Goal: Task Accomplishment & Management: Use online tool/utility

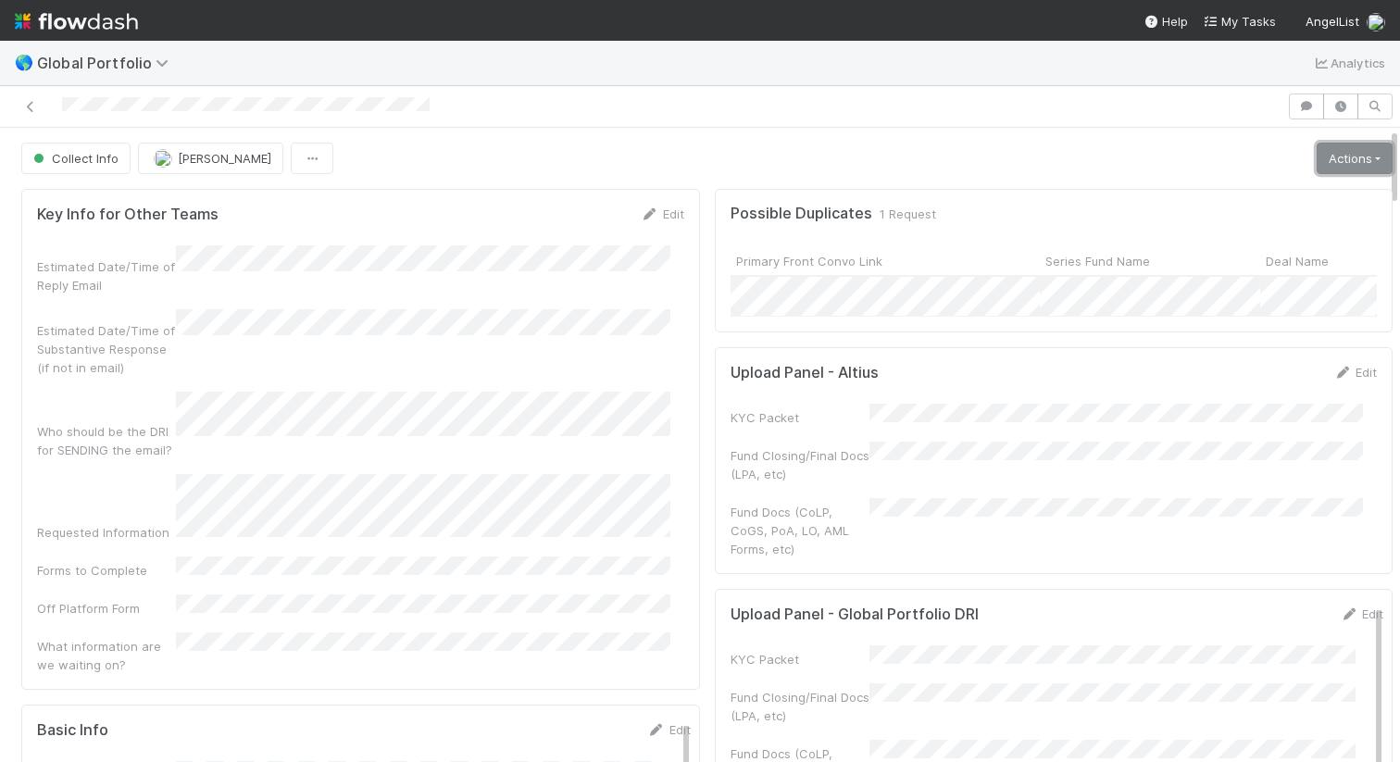
click at [1325, 169] on link "Actions" at bounding box center [1355, 158] width 76 height 31
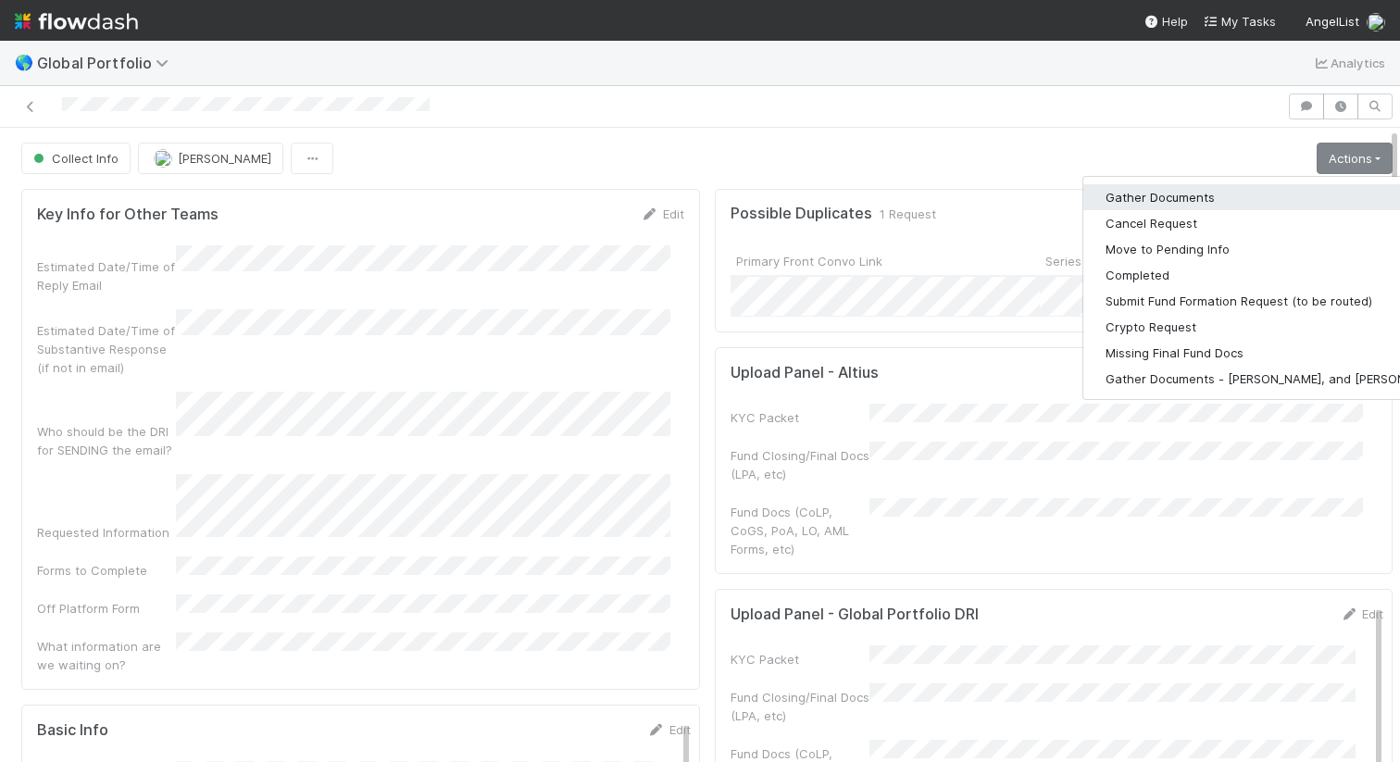
click at [1198, 197] on button "Gather Documents" at bounding box center [1276, 197] width 387 height 26
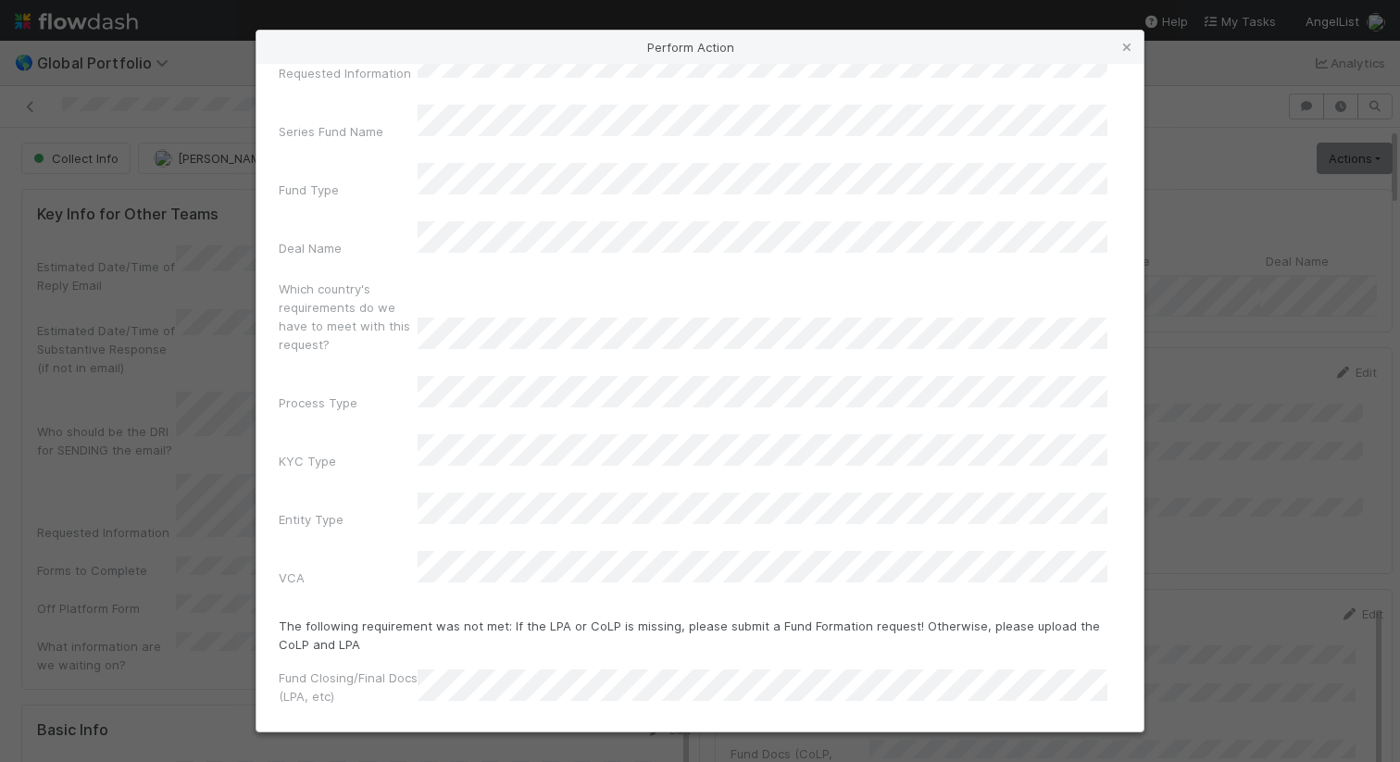
scroll to position [87, 0]
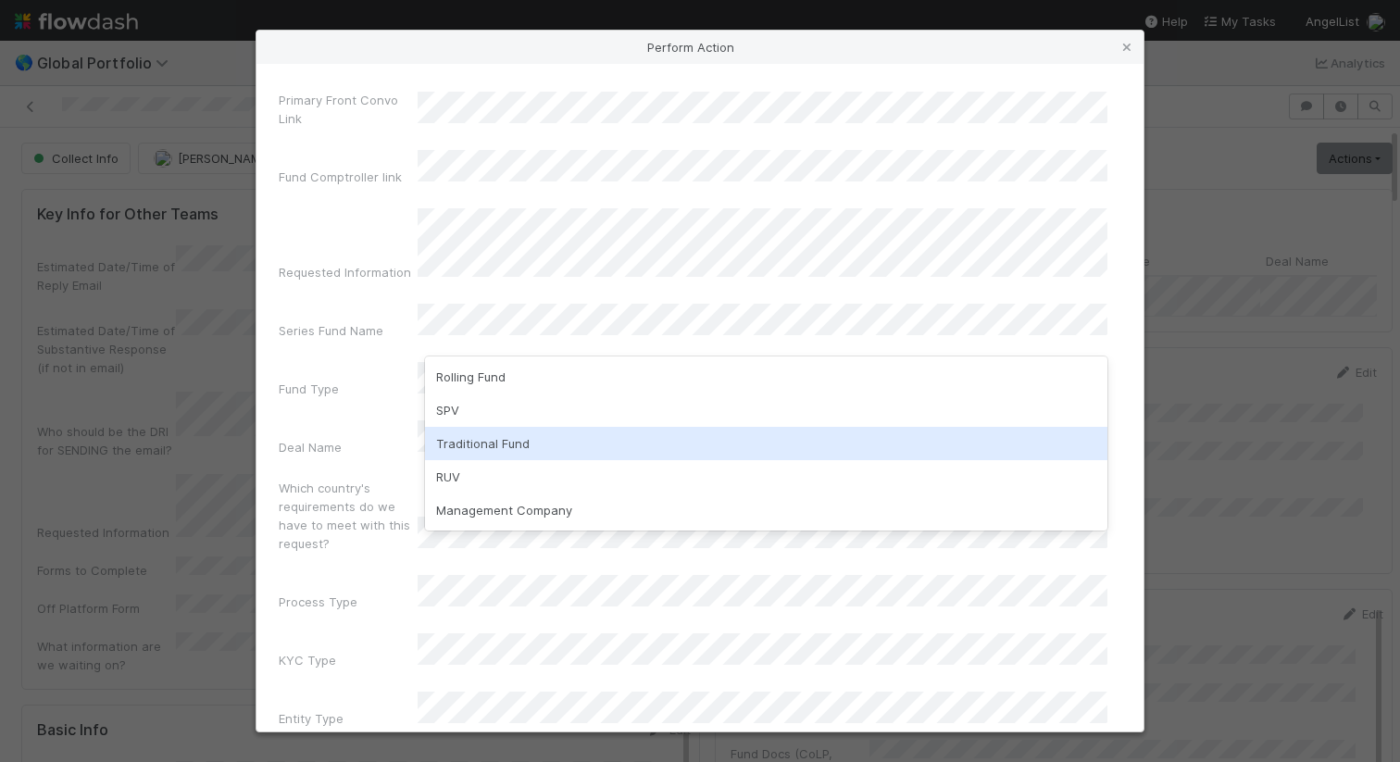
click at [730, 429] on div "Traditional Fund" at bounding box center [766, 443] width 682 height 33
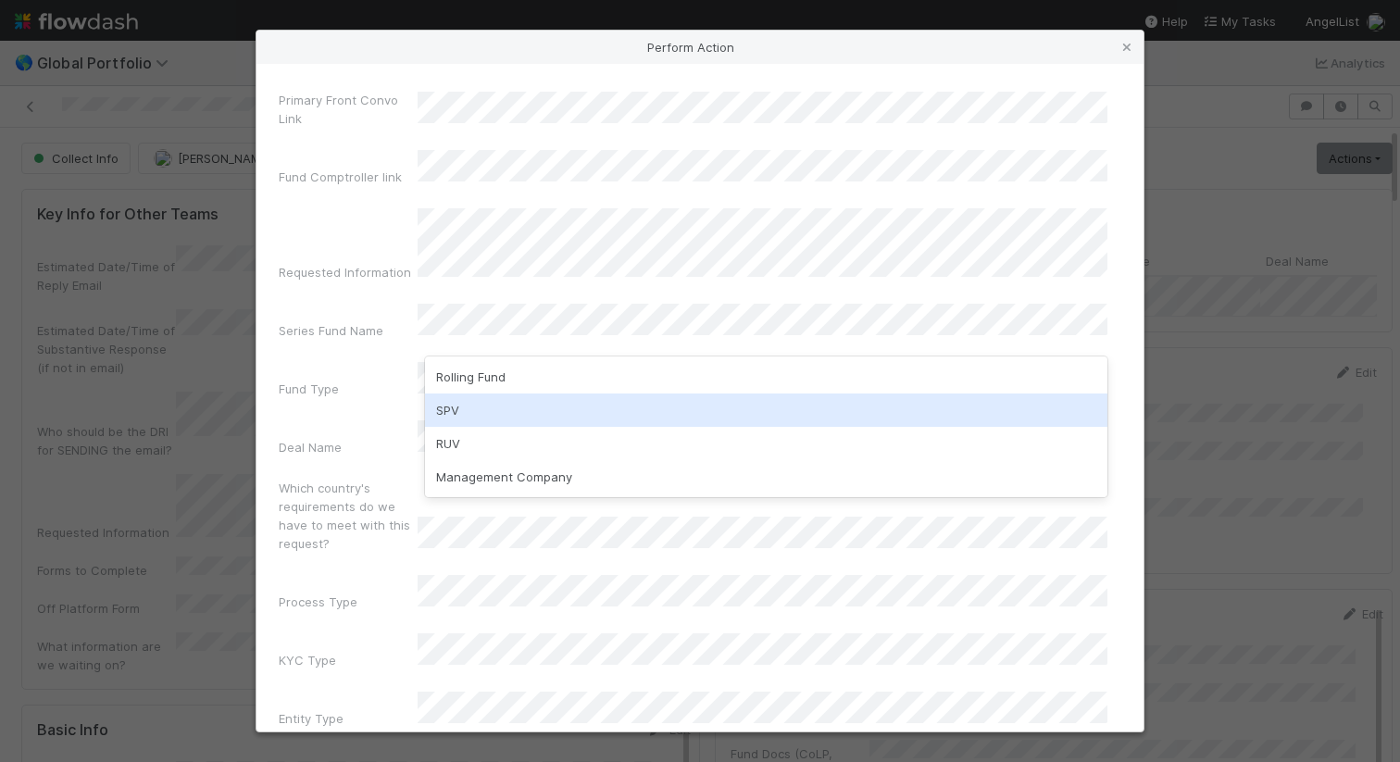
click at [506, 406] on div "SPV" at bounding box center [766, 409] width 682 height 33
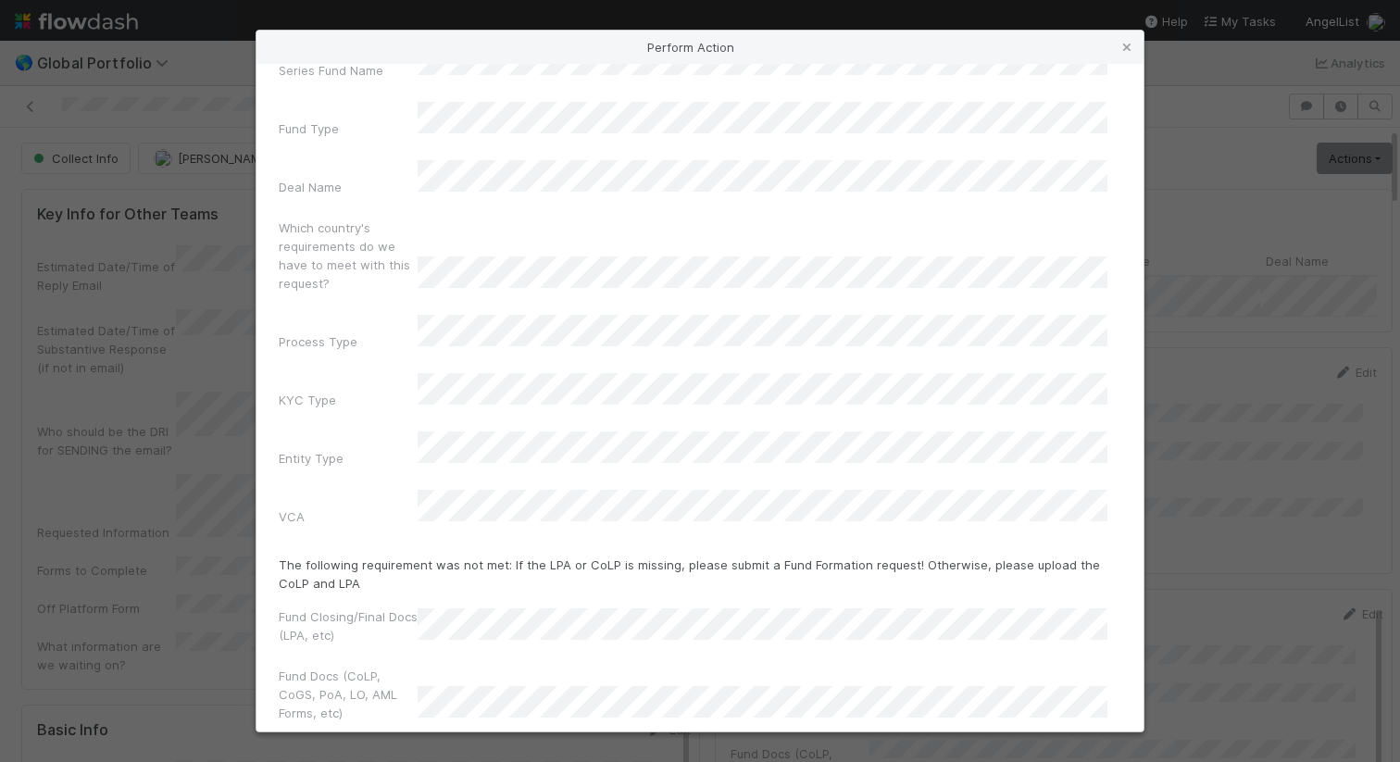
scroll to position [352, 0]
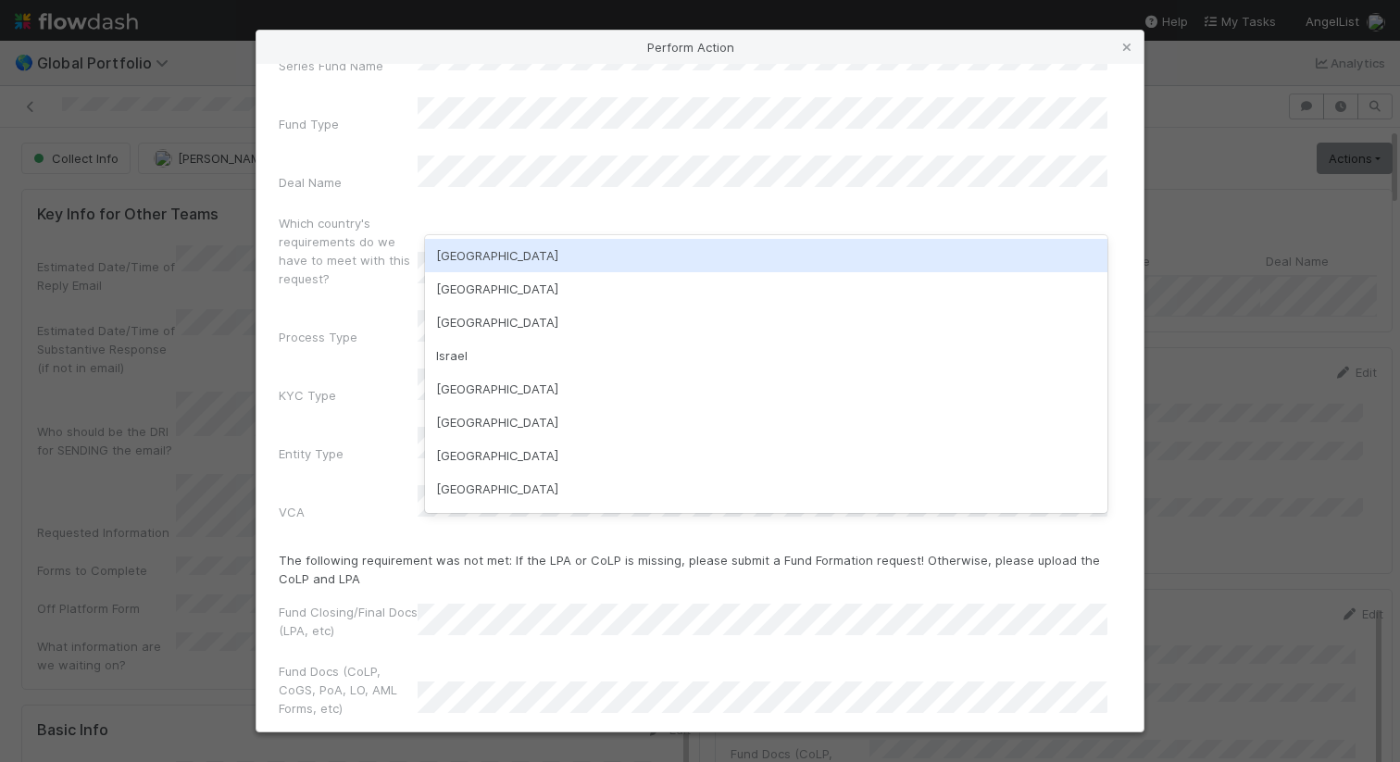
click at [577, 250] on div "USA" at bounding box center [766, 255] width 682 height 33
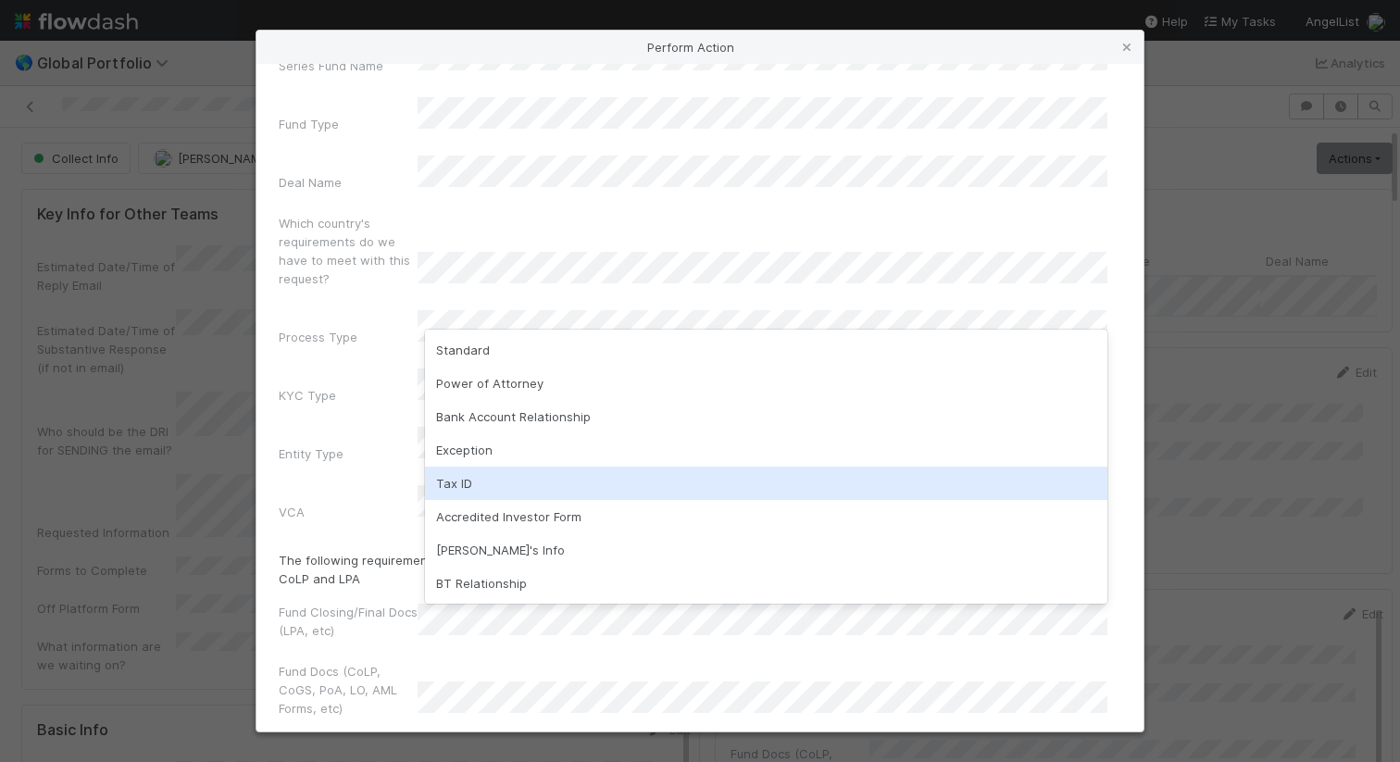
click at [537, 477] on div "Tax ID" at bounding box center [766, 483] width 682 height 33
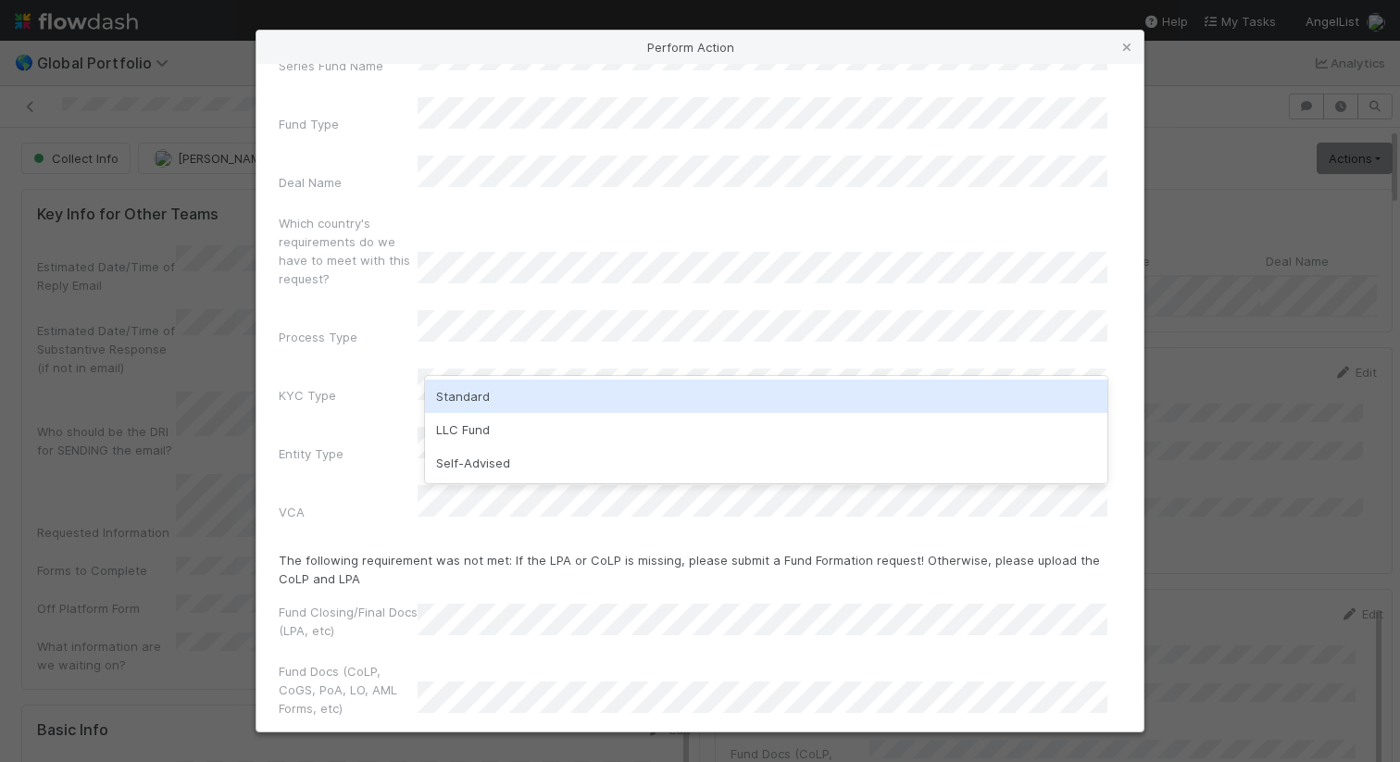
click at [570, 393] on div "Standard" at bounding box center [766, 396] width 682 height 33
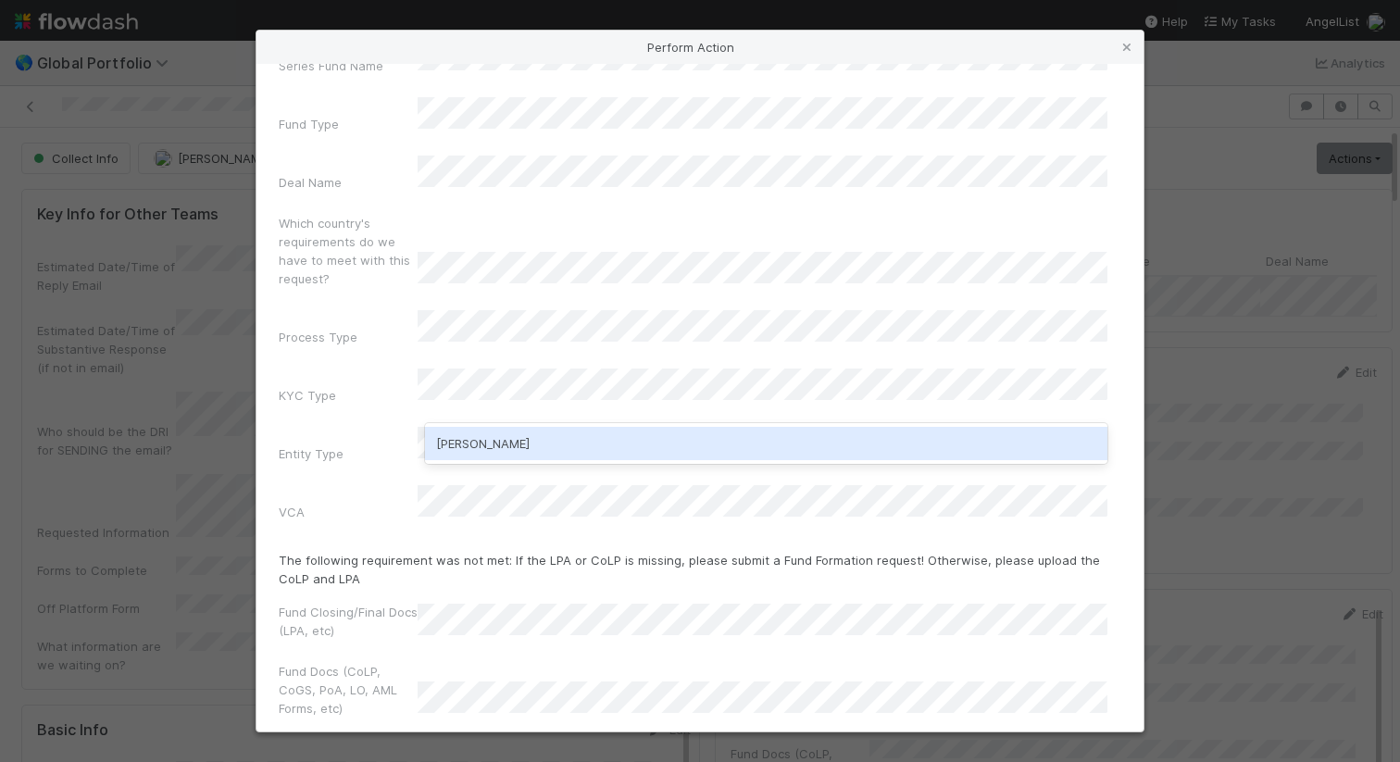
click at [528, 430] on div "Jeremy Navarro" at bounding box center [766, 443] width 682 height 33
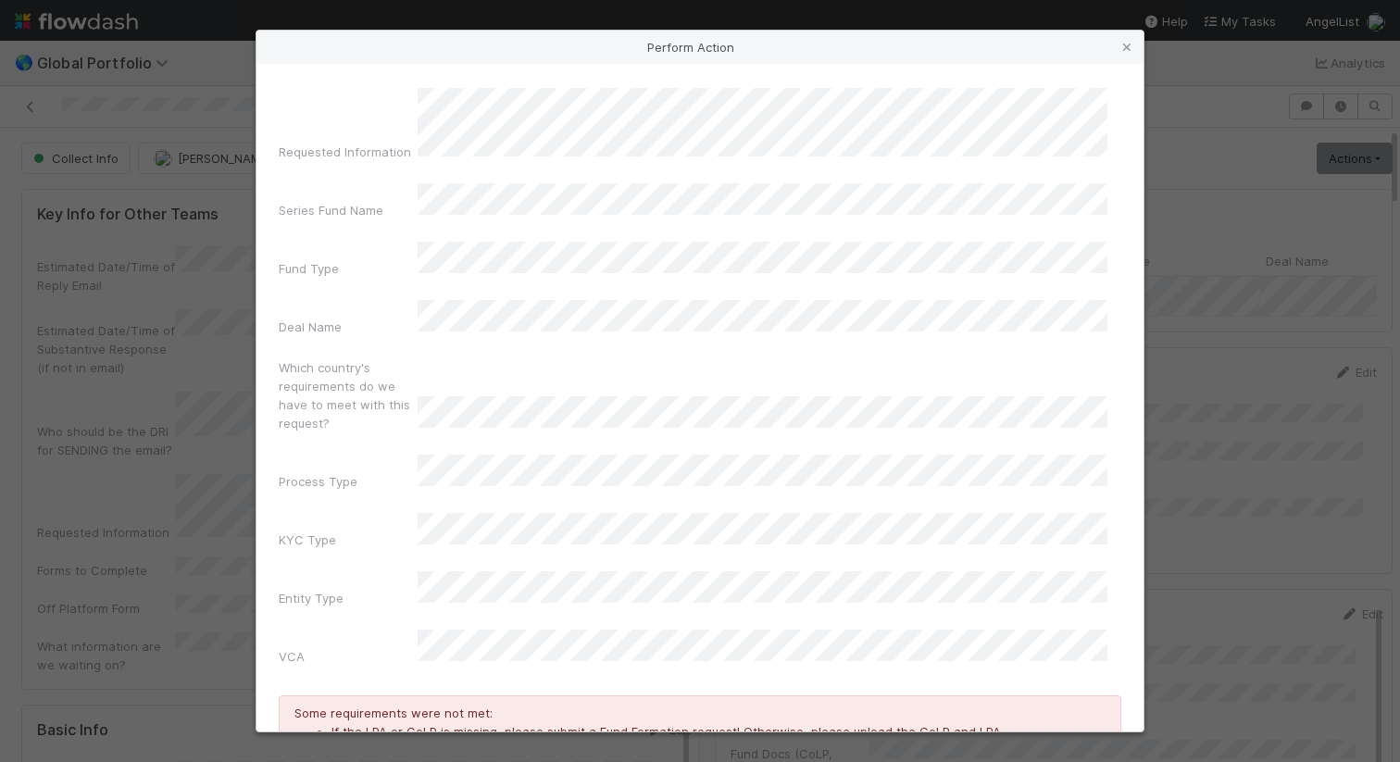
scroll to position [0, 0]
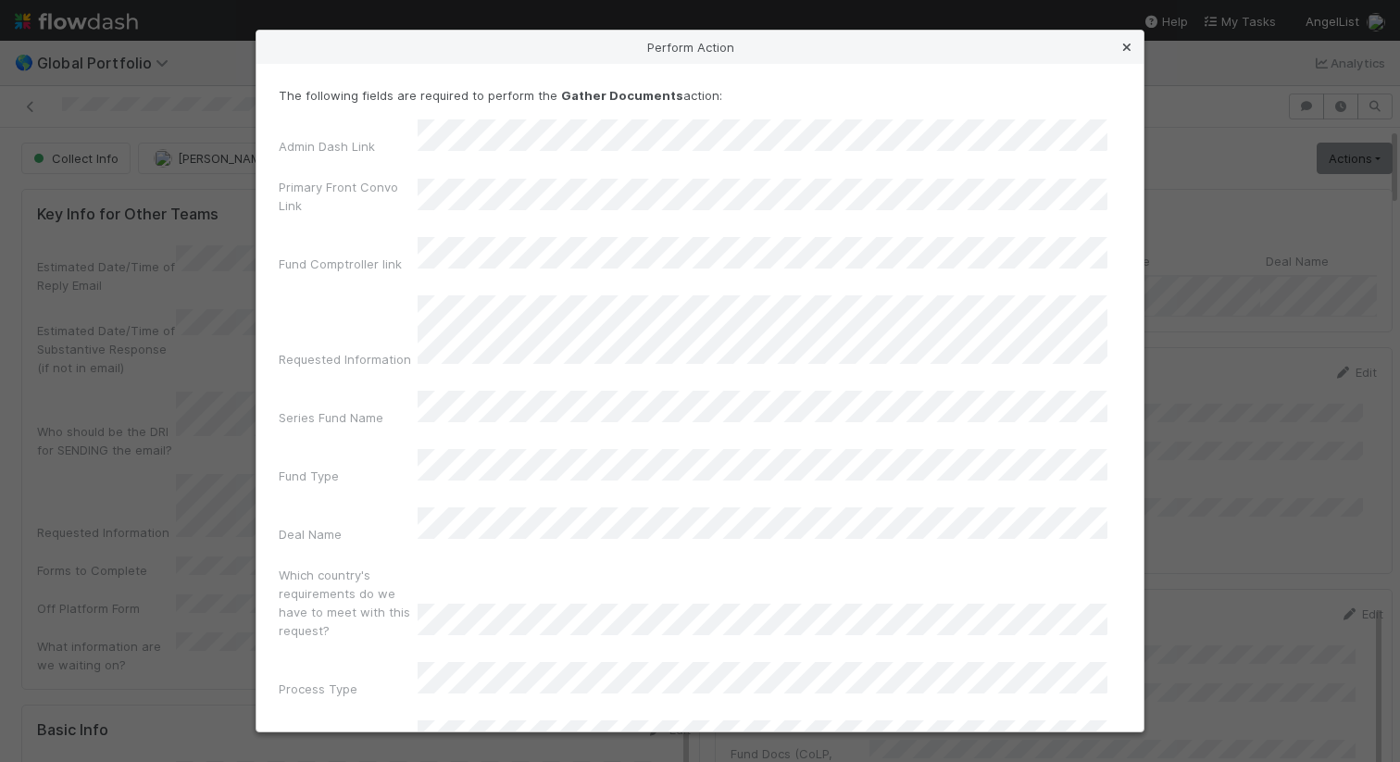
click at [1123, 44] on icon at bounding box center [1127, 48] width 19 height 12
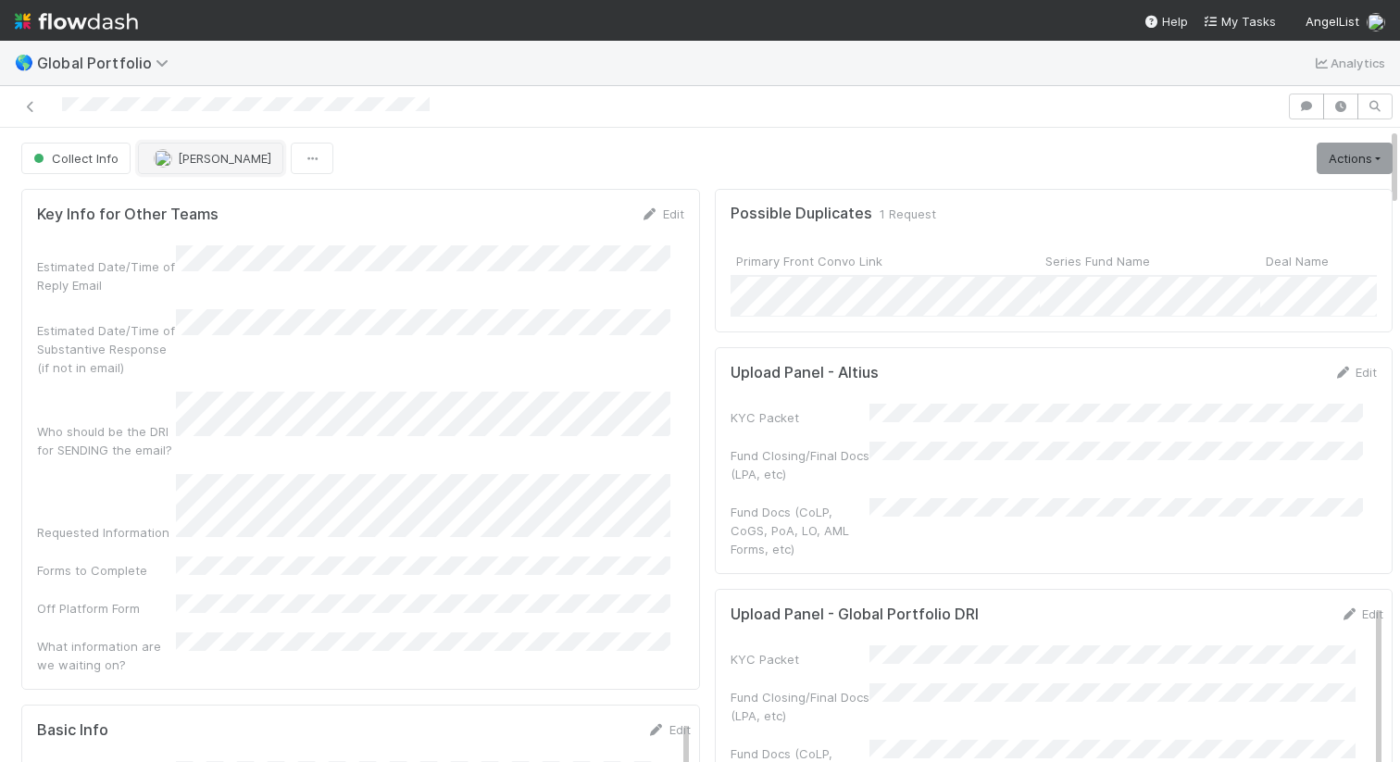
click at [220, 152] on span "[PERSON_NAME]" at bounding box center [225, 158] width 94 height 15
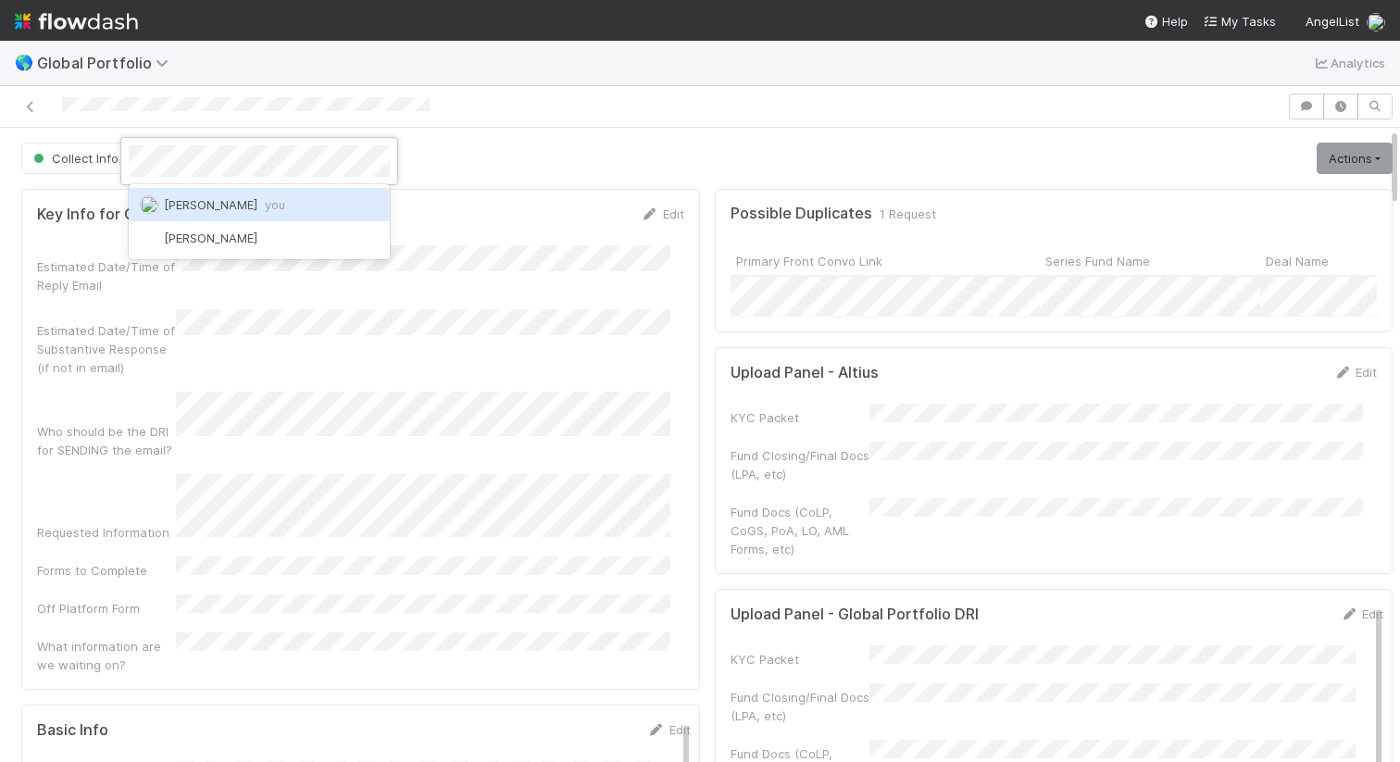
click at [270, 199] on span "you" at bounding box center [275, 204] width 20 height 15
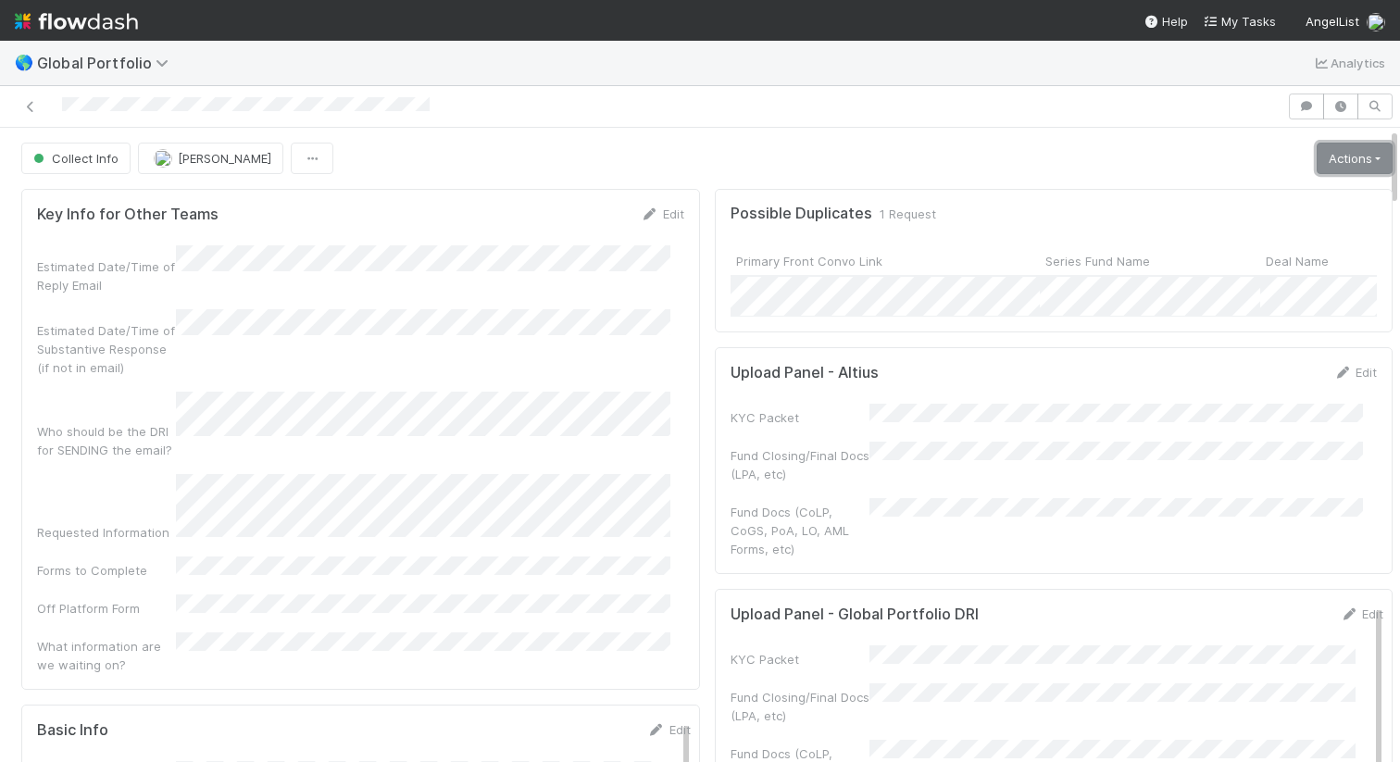
click at [1325, 157] on link "Actions" at bounding box center [1355, 158] width 76 height 31
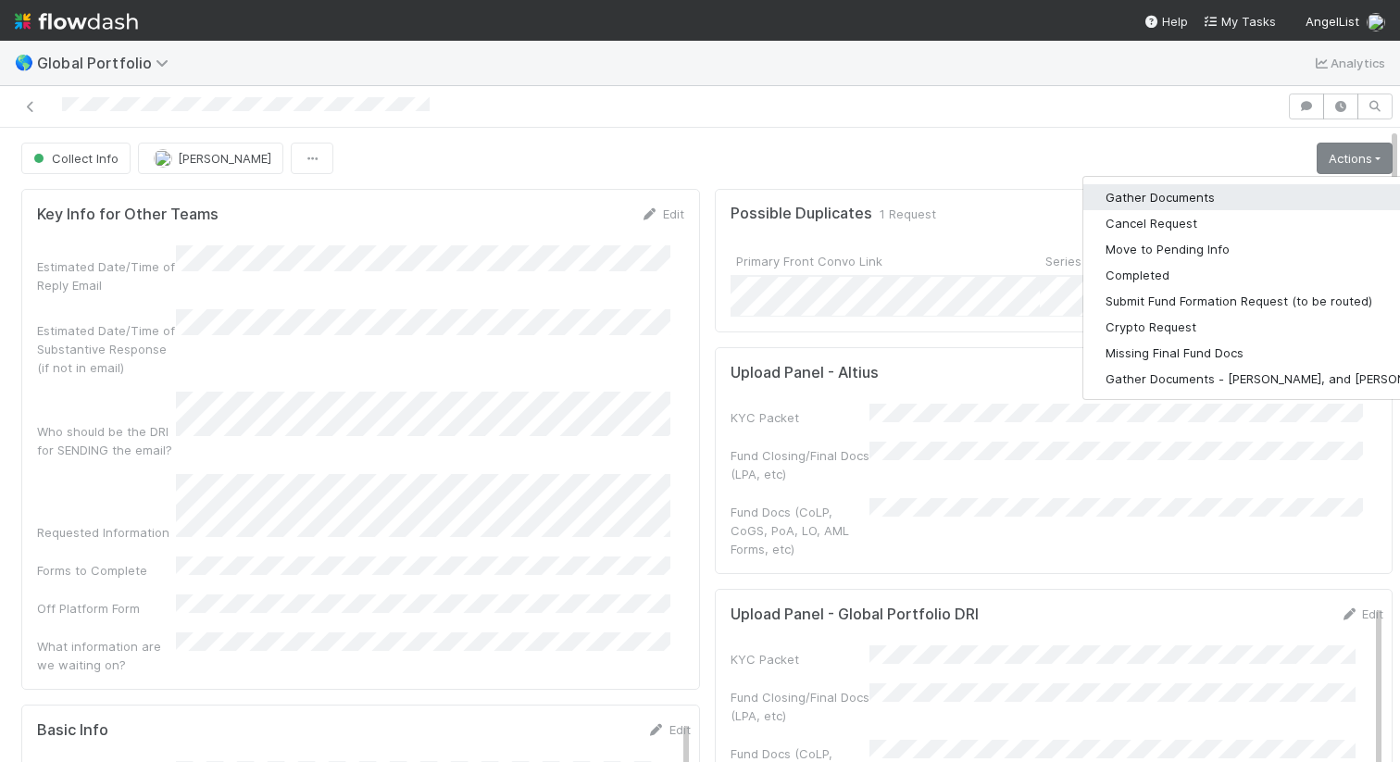
click at [1167, 200] on button "Gather Documents" at bounding box center [1276, 197] width 387 height 26
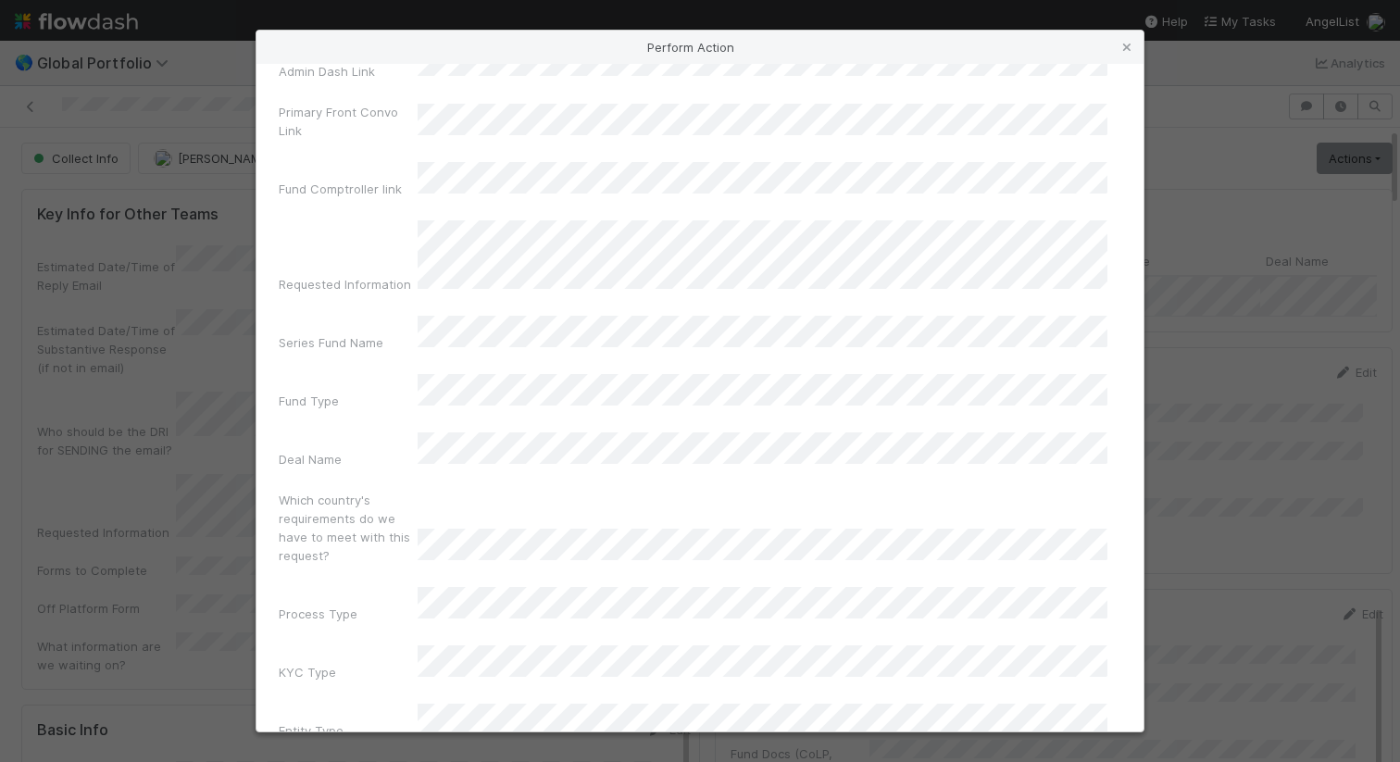
scroll to position [114, 0]
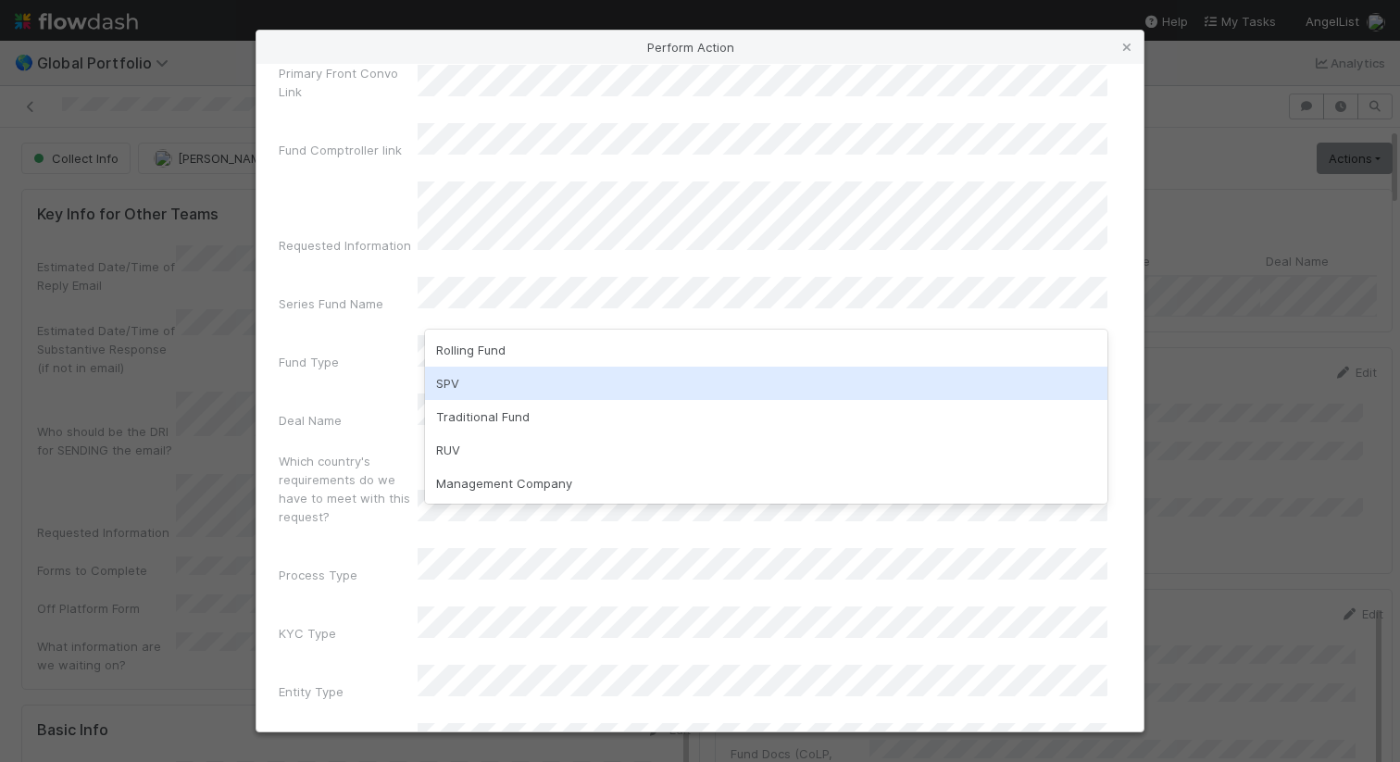
click at [662, 374] on div "SPV" at bounding box center [766, 383] width 682 height 33
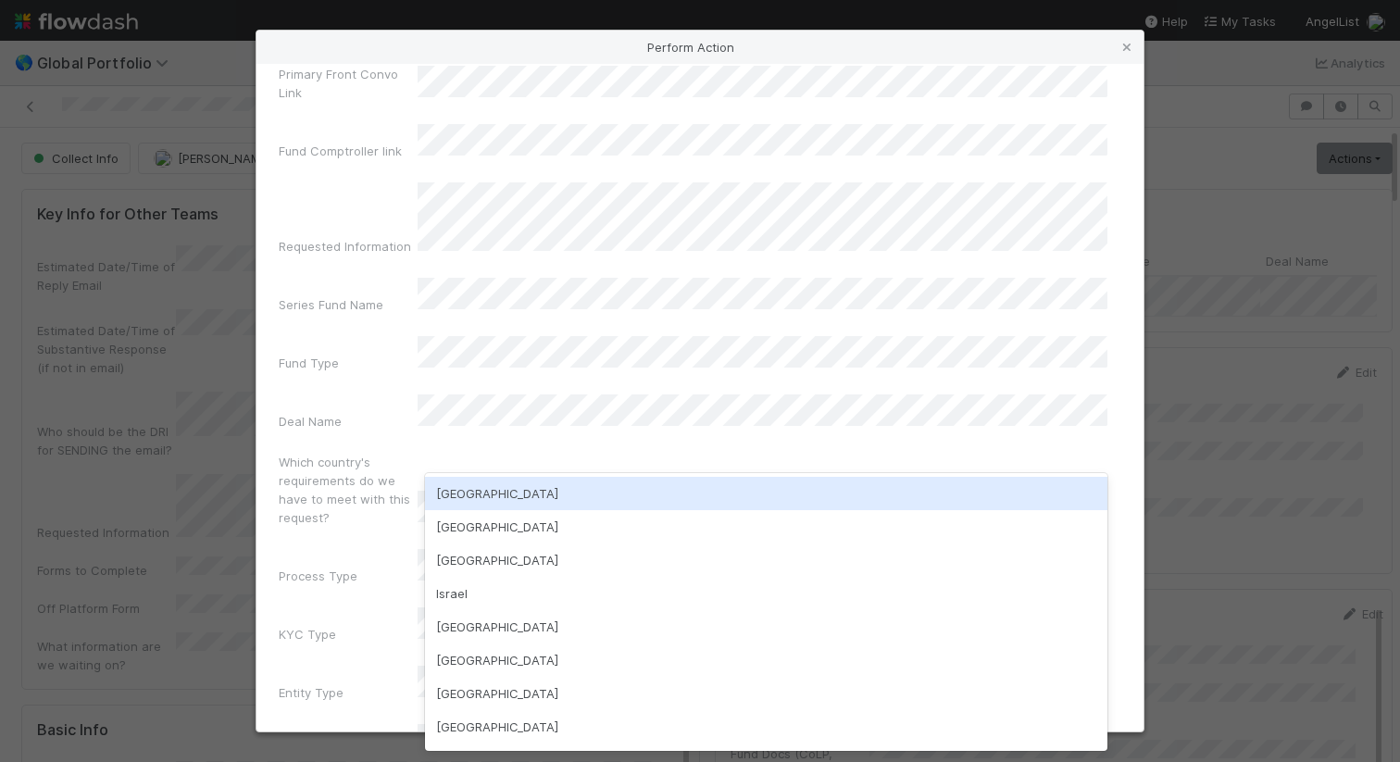
click at [595, 484] on div "USA" at bounding box center [766, 493] width 682 height 33
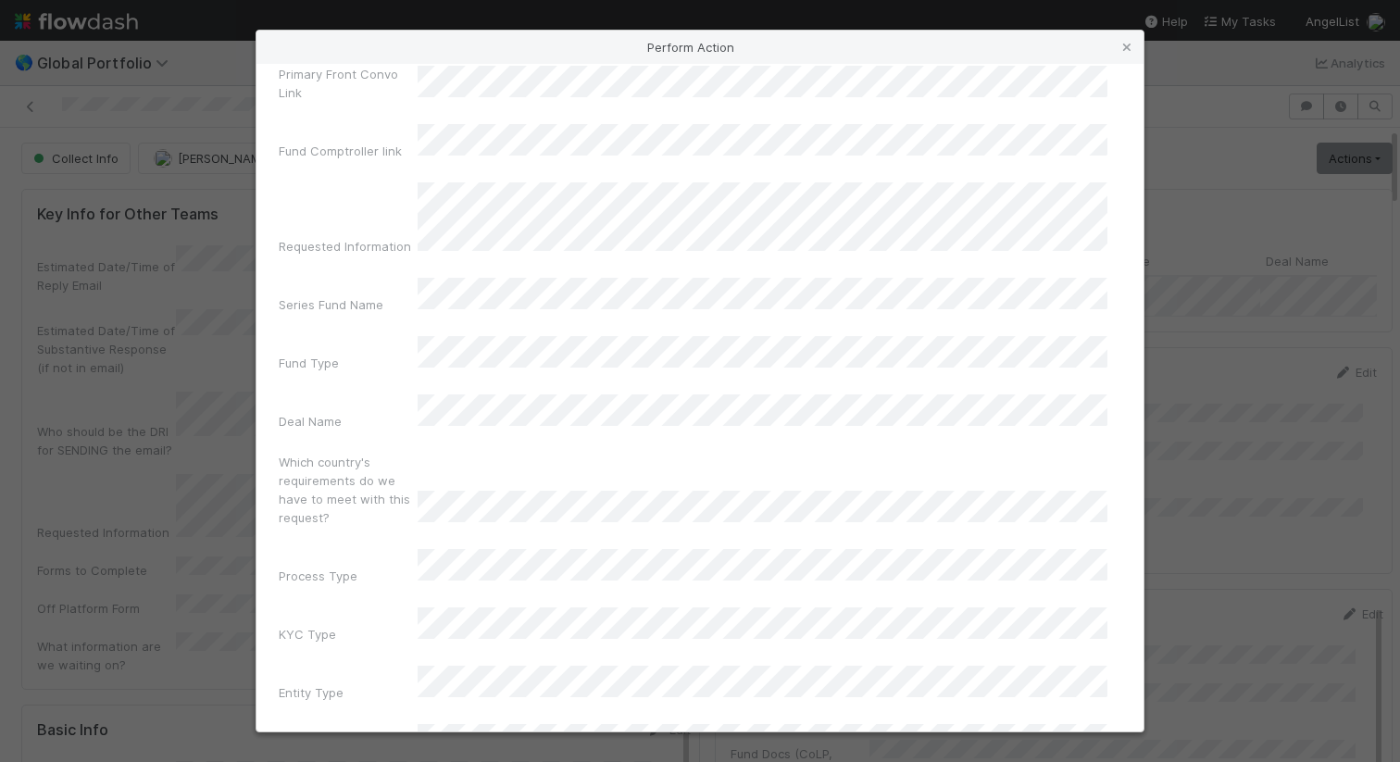
click at [565, 524] on div "Admin Dash Link Primary Front Convo Link Fund Comptroller link Requested Inform…" at bounding box center [700, 386] width 843 height 761
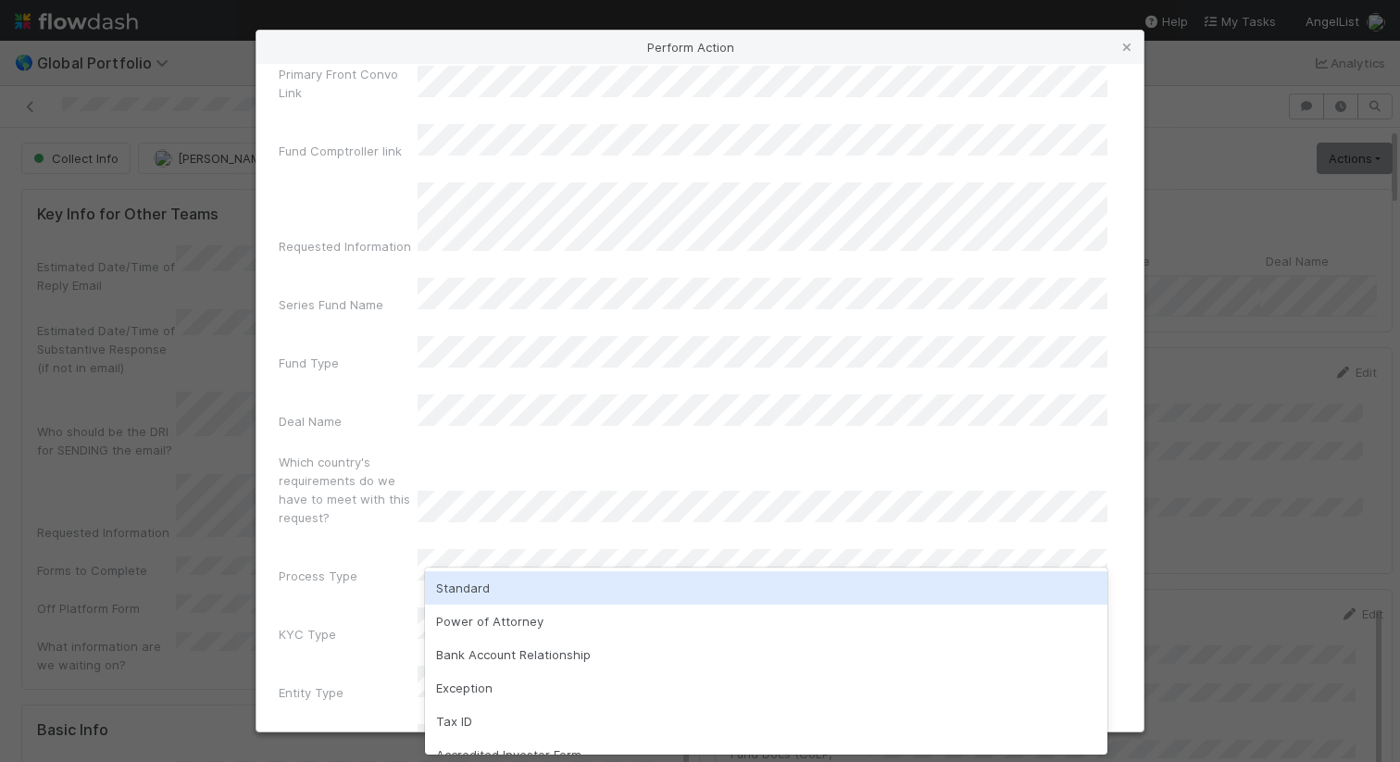
click at [543, 584] on div "Standard" at bounding box center [766, 587] width 682 height 33
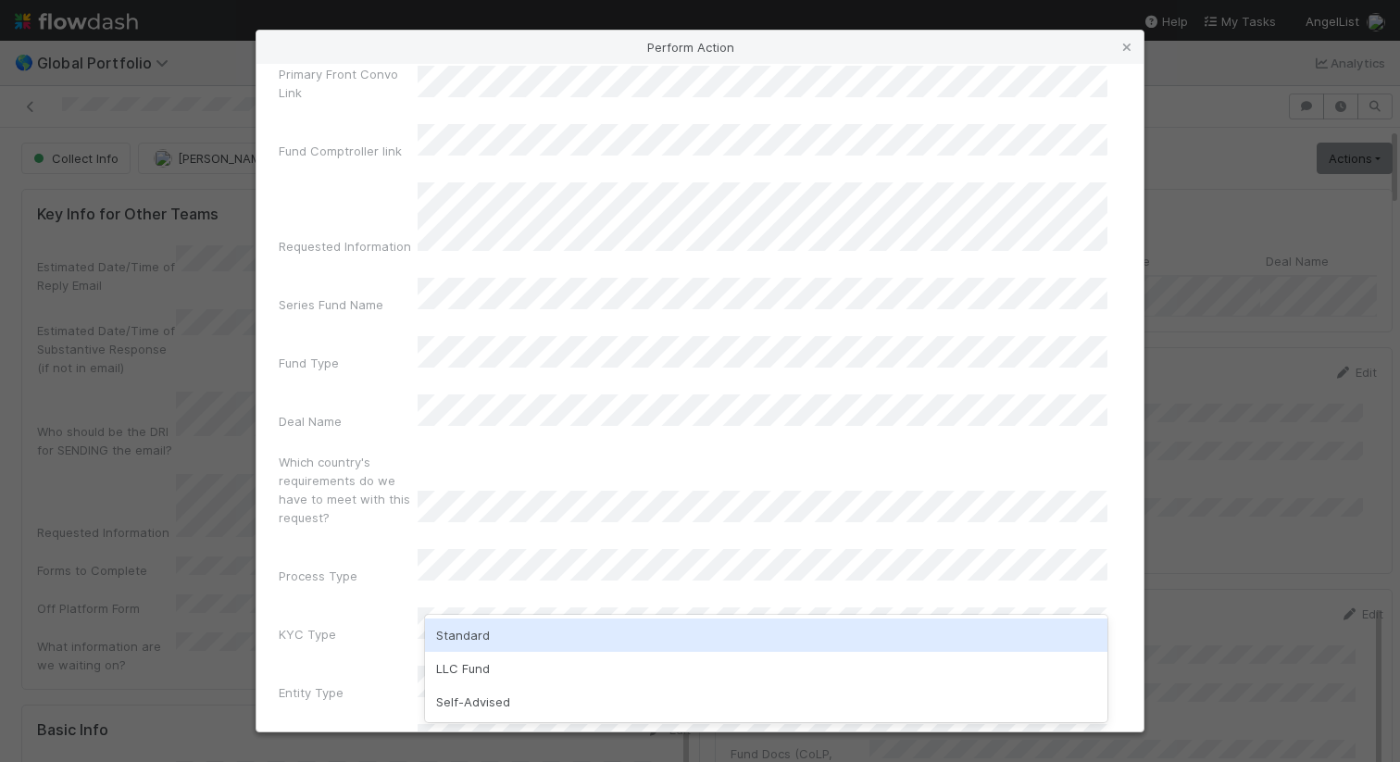
click at [540, 623] on div "Standard" at bounding box center [766, 634] width 682 height 33
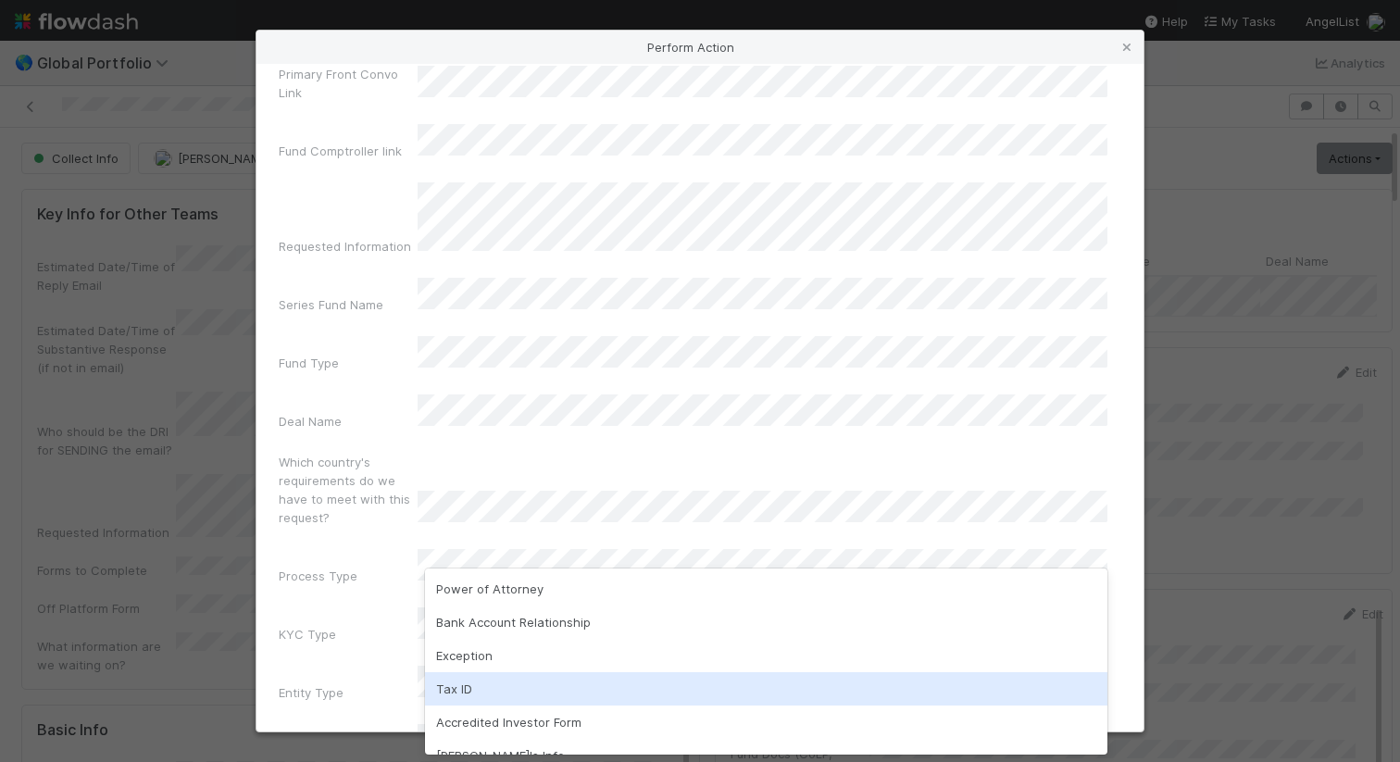
click at [537, 686] on div "Tax ID" at bounding box center [766, 688] width 682 height 33
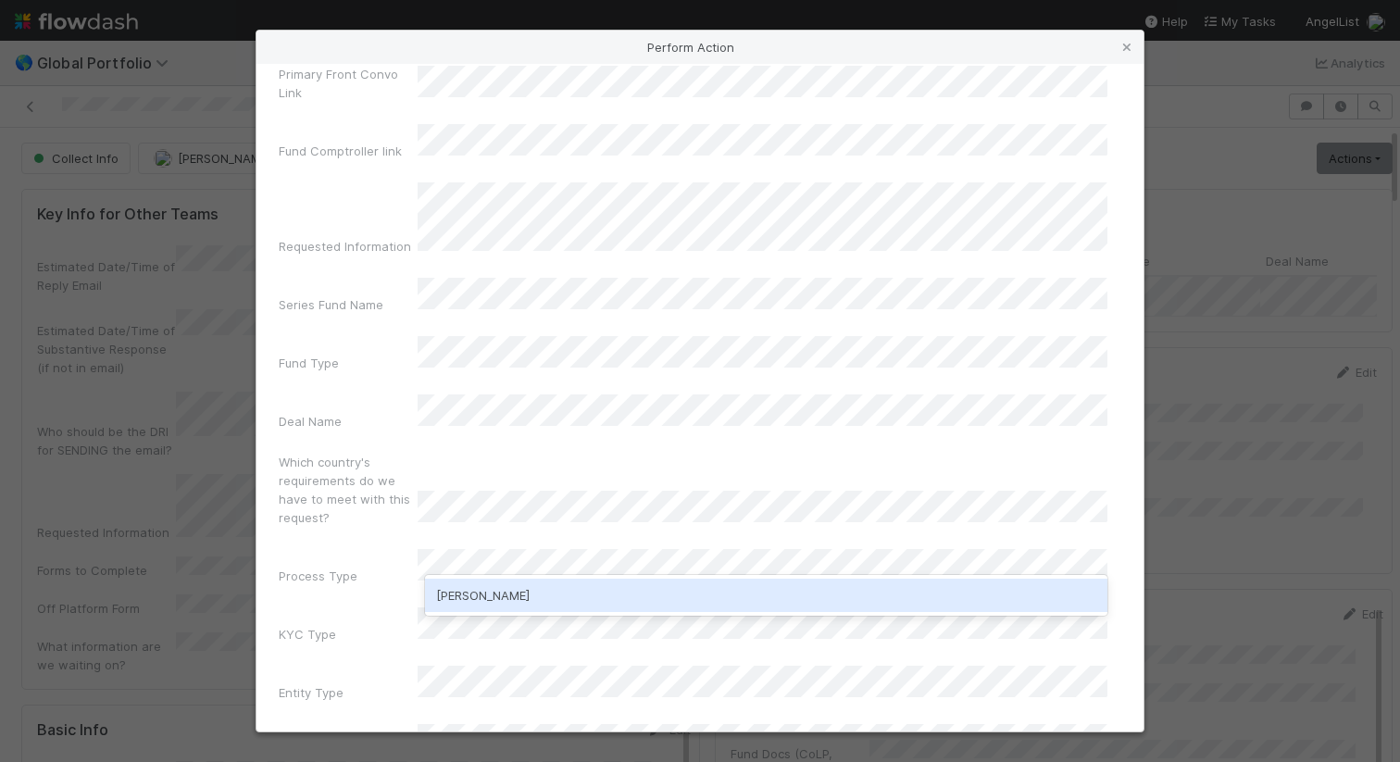
click at [522, 588] on div "Jeremy Navarro" at bounding box center [766, 595] width 682 height 33
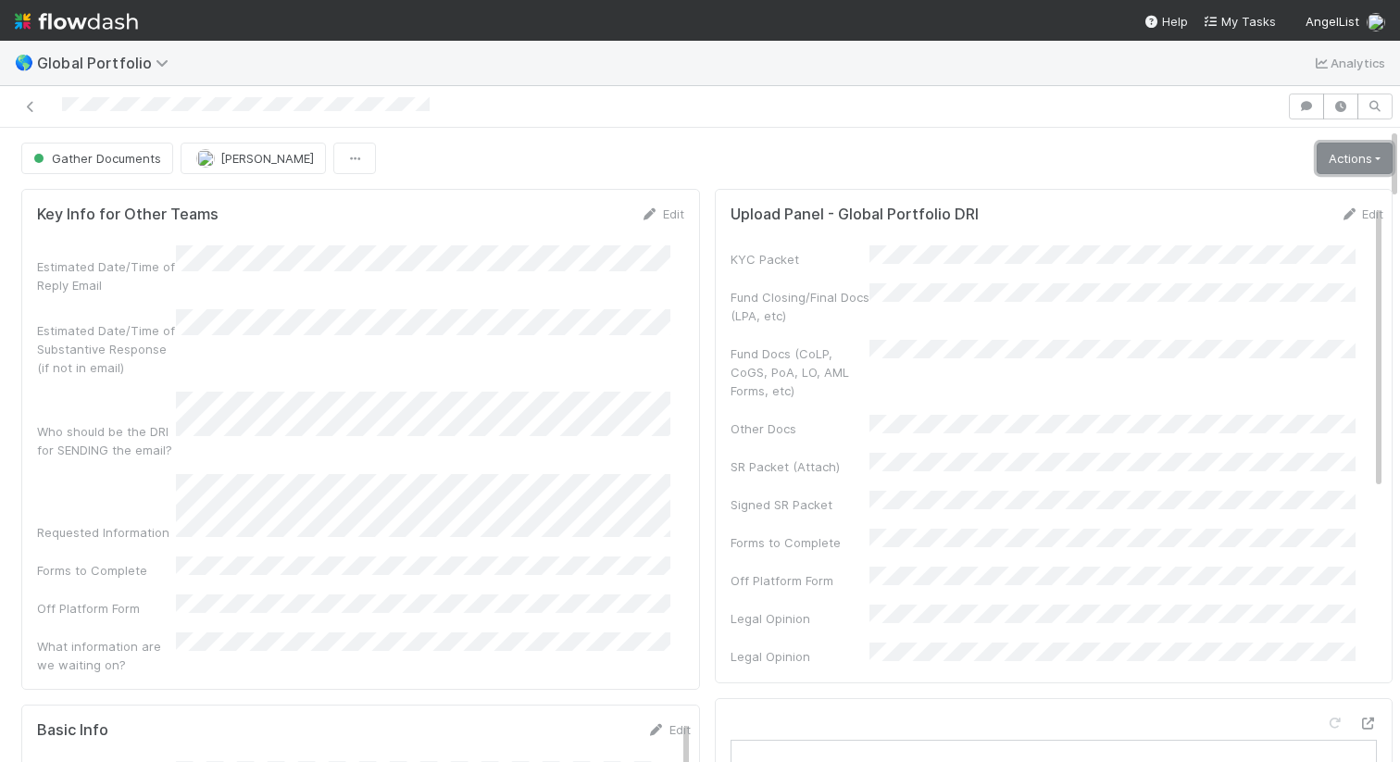
click at [1317, 155] on link "Actions" at bounding box center [1355, 158] width 76 height 31
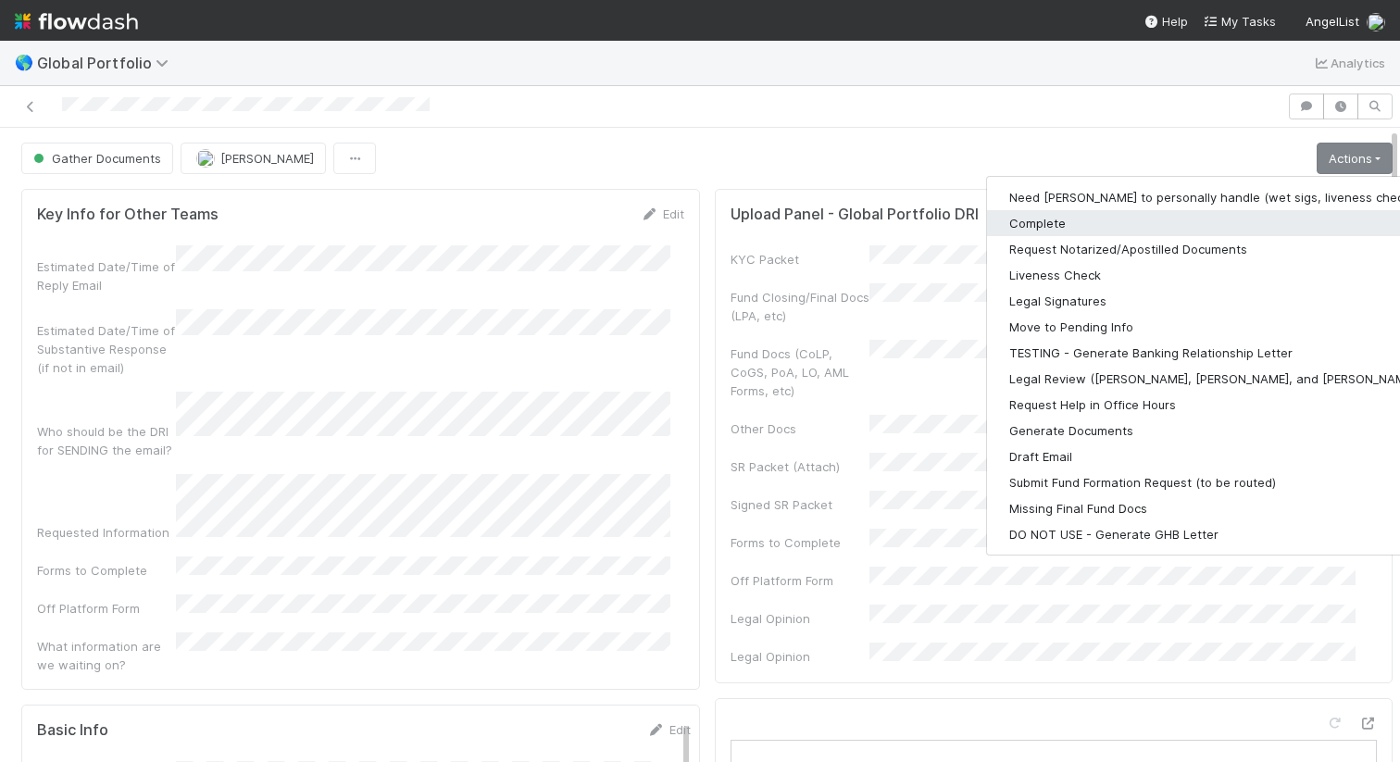
scroll to position [2236, 0]
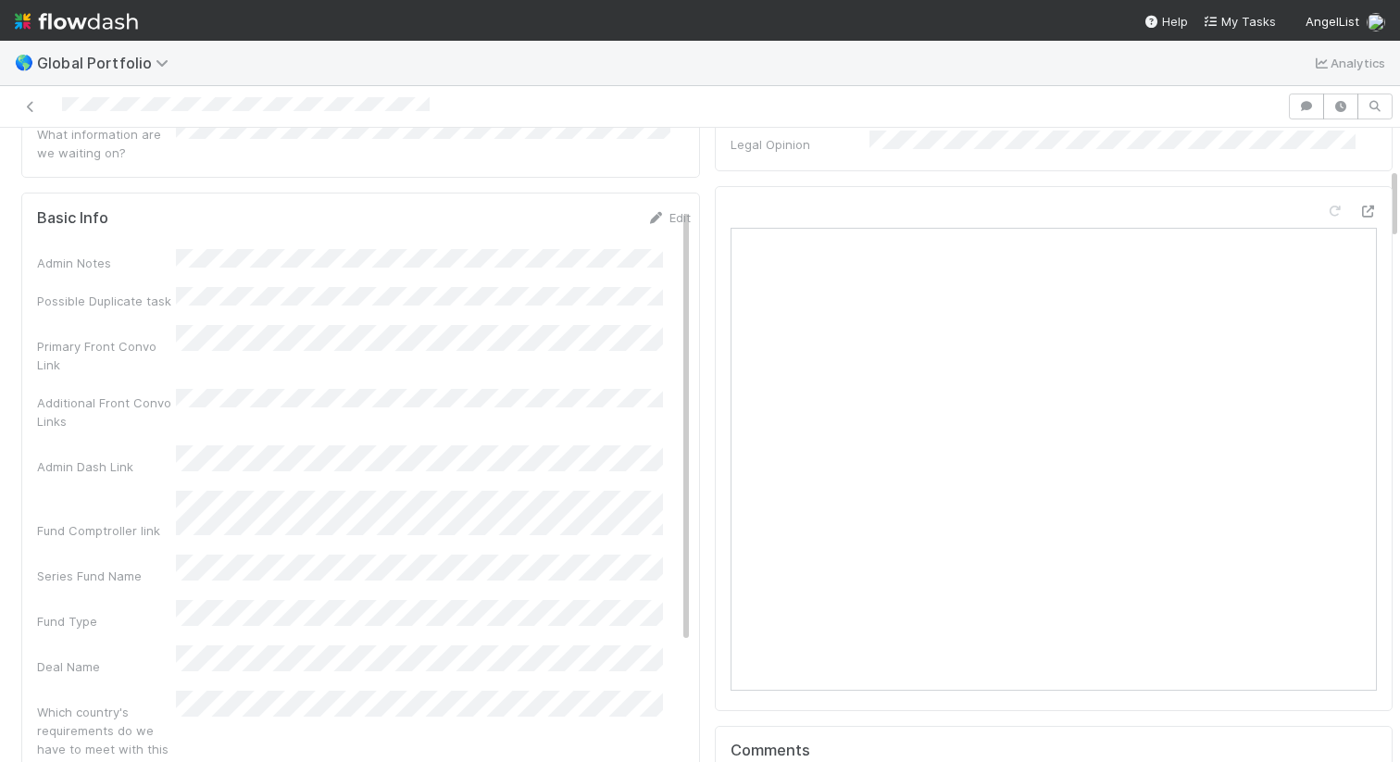
scroll to position [0, 0]
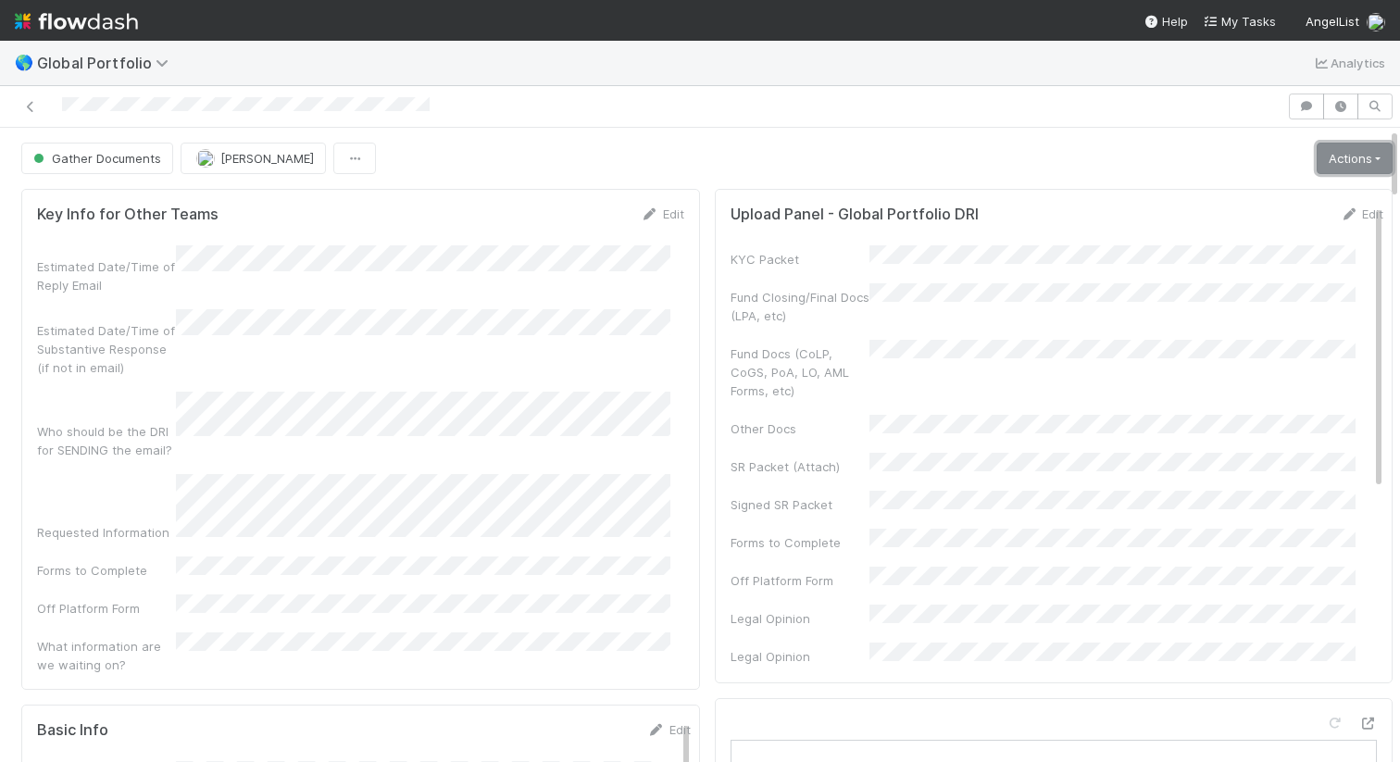
click at [1355, 167] on link "Actions" at bounding box center [1355, 158] width 76 height 31
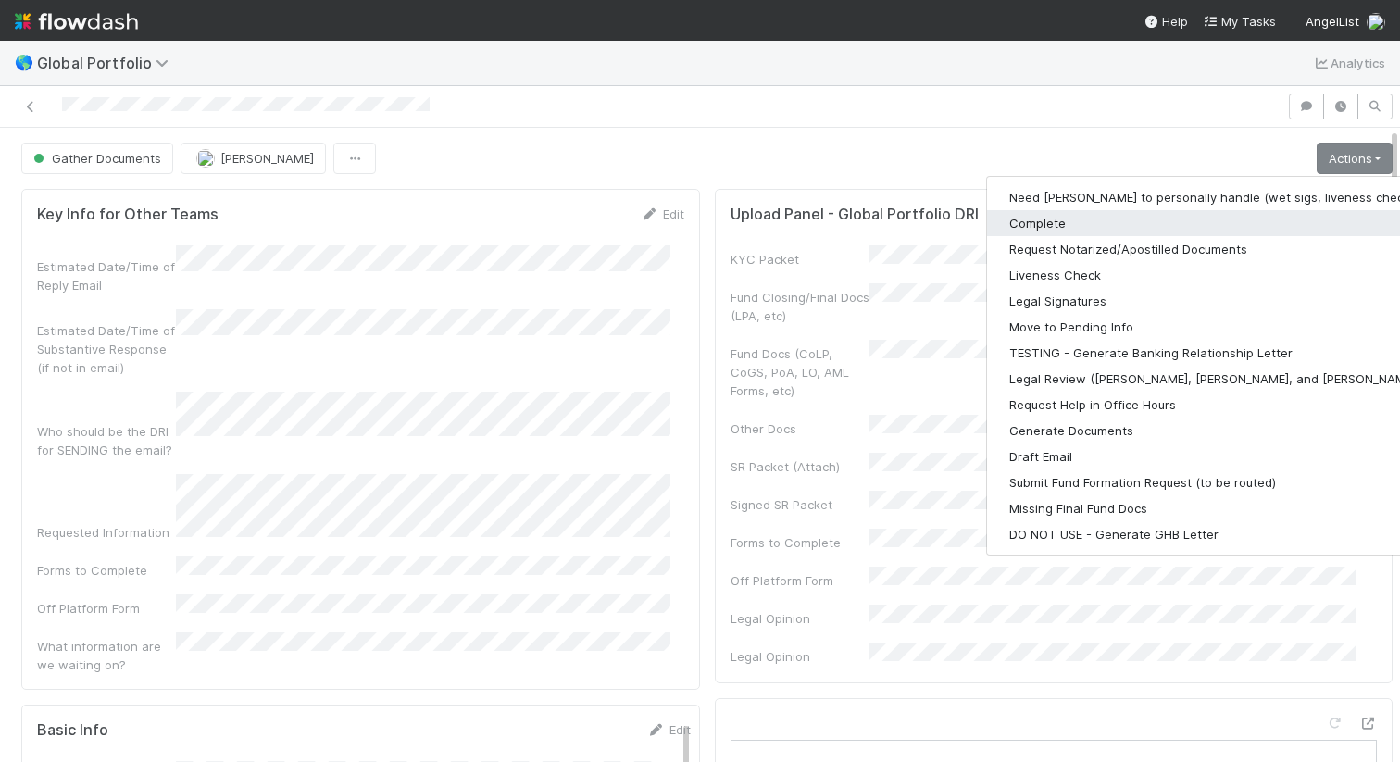
click at [1206, 211] on button "Complete" at bounding box center [1227, 223] width 481 height 26
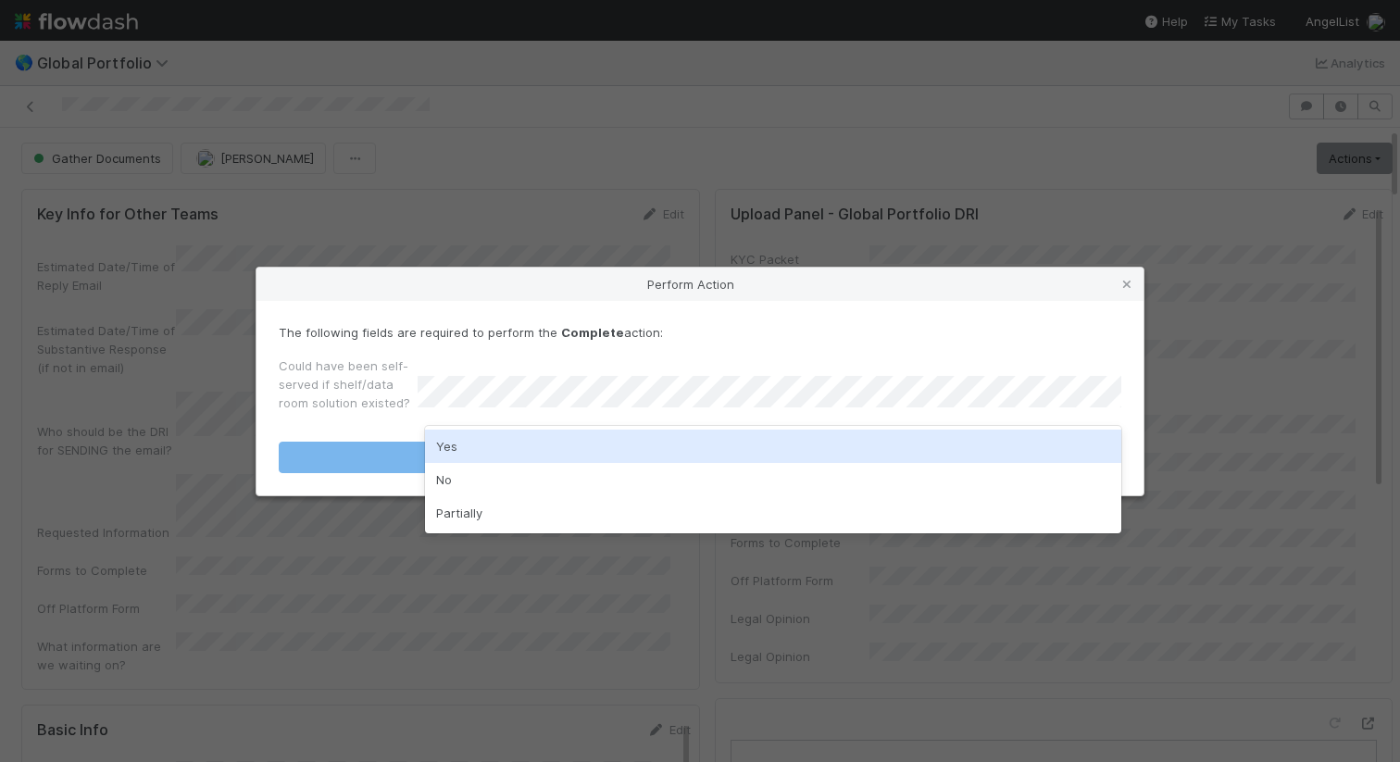
click at [643, 453] on div "Yes" at bounding box center [773, 446] width 696 height 33
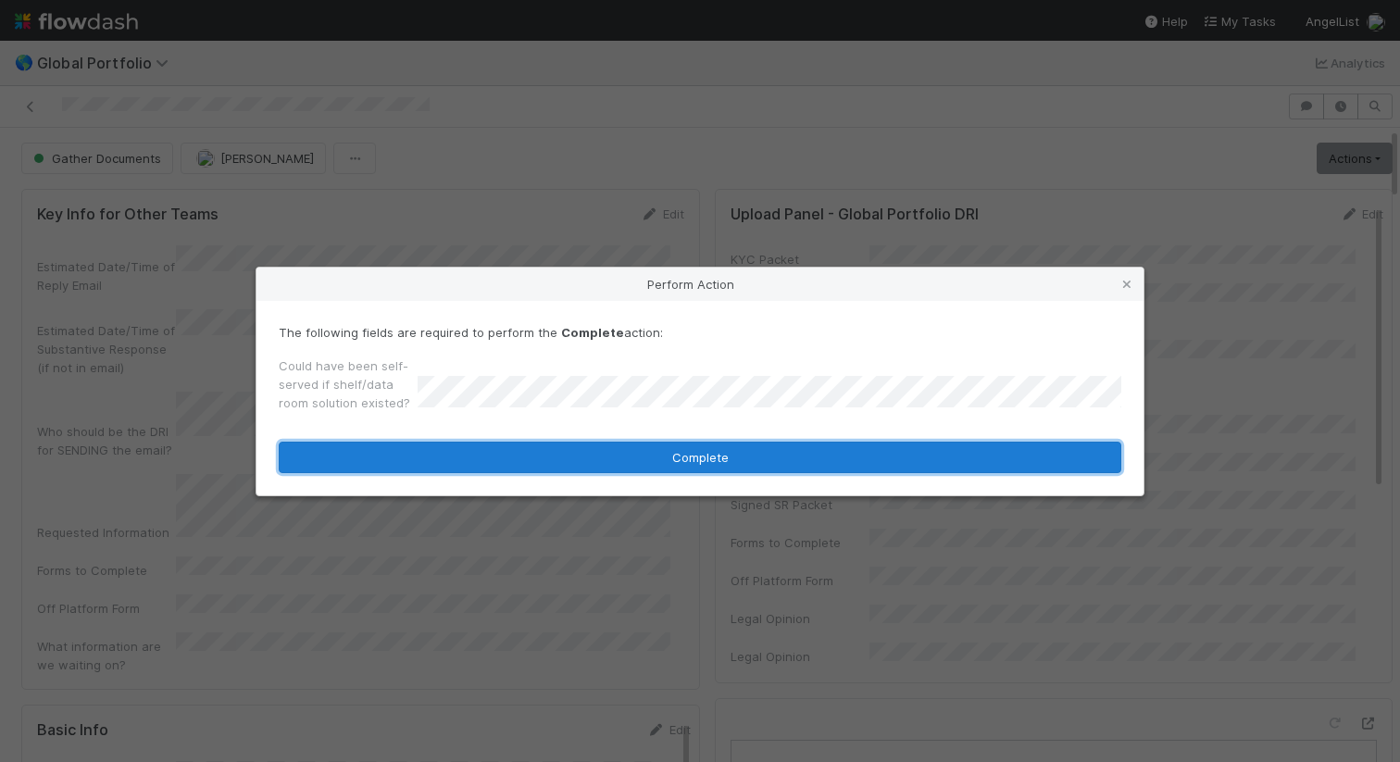
click at [639, 465] on button "Complete" at bounding box center [700, 457] width 843 height 31
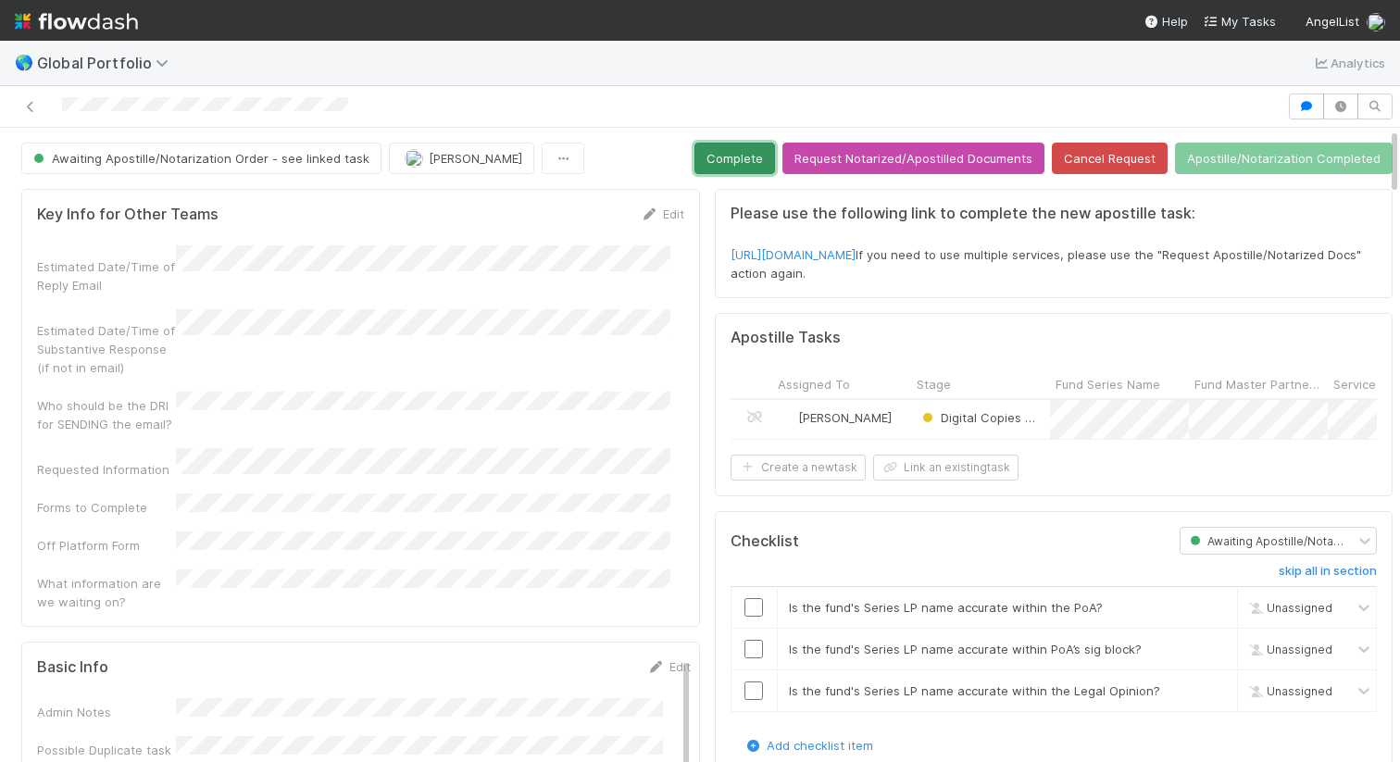
click at [733, 167] on button "Complete" at bounding box center [734, 158] width 81 height 31
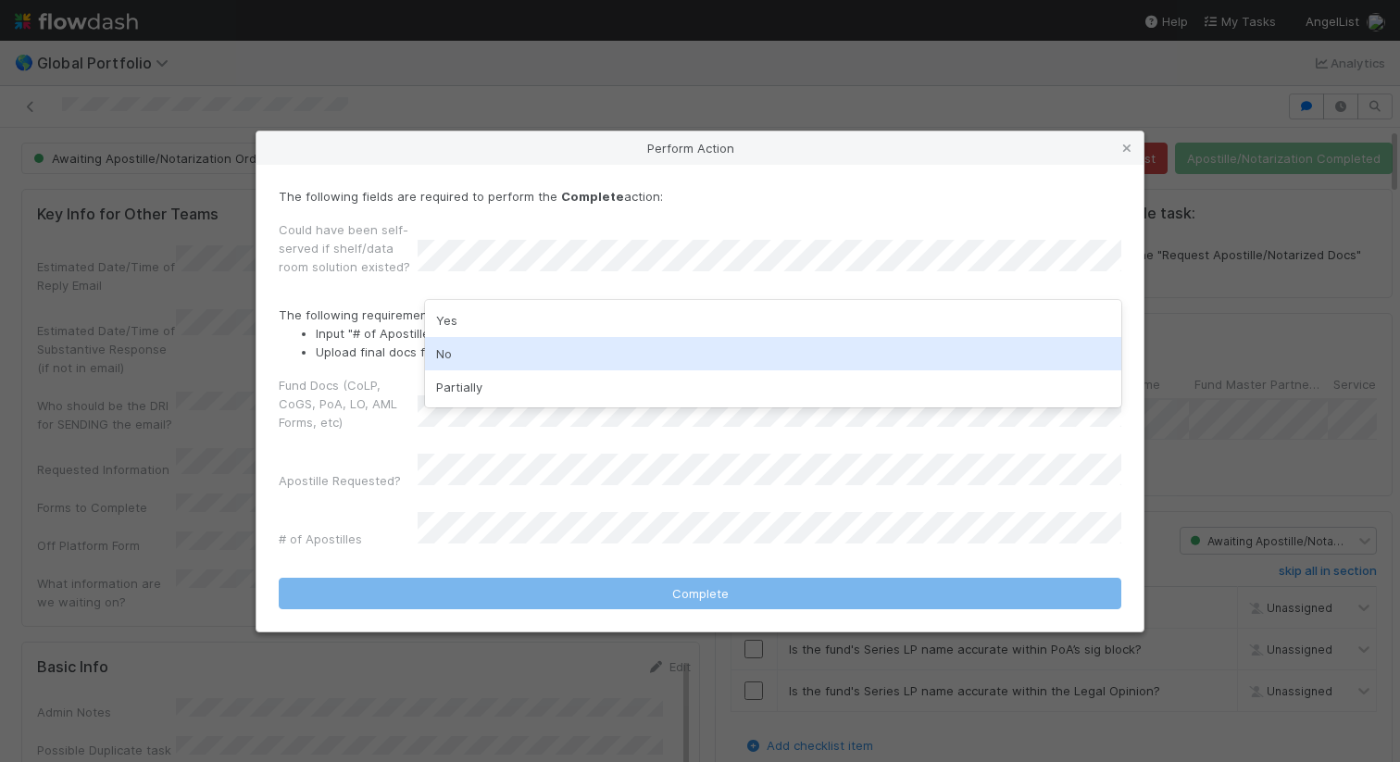
click at [665, 345] on div "No" at bounding box center [773, 353] width 696 height 33
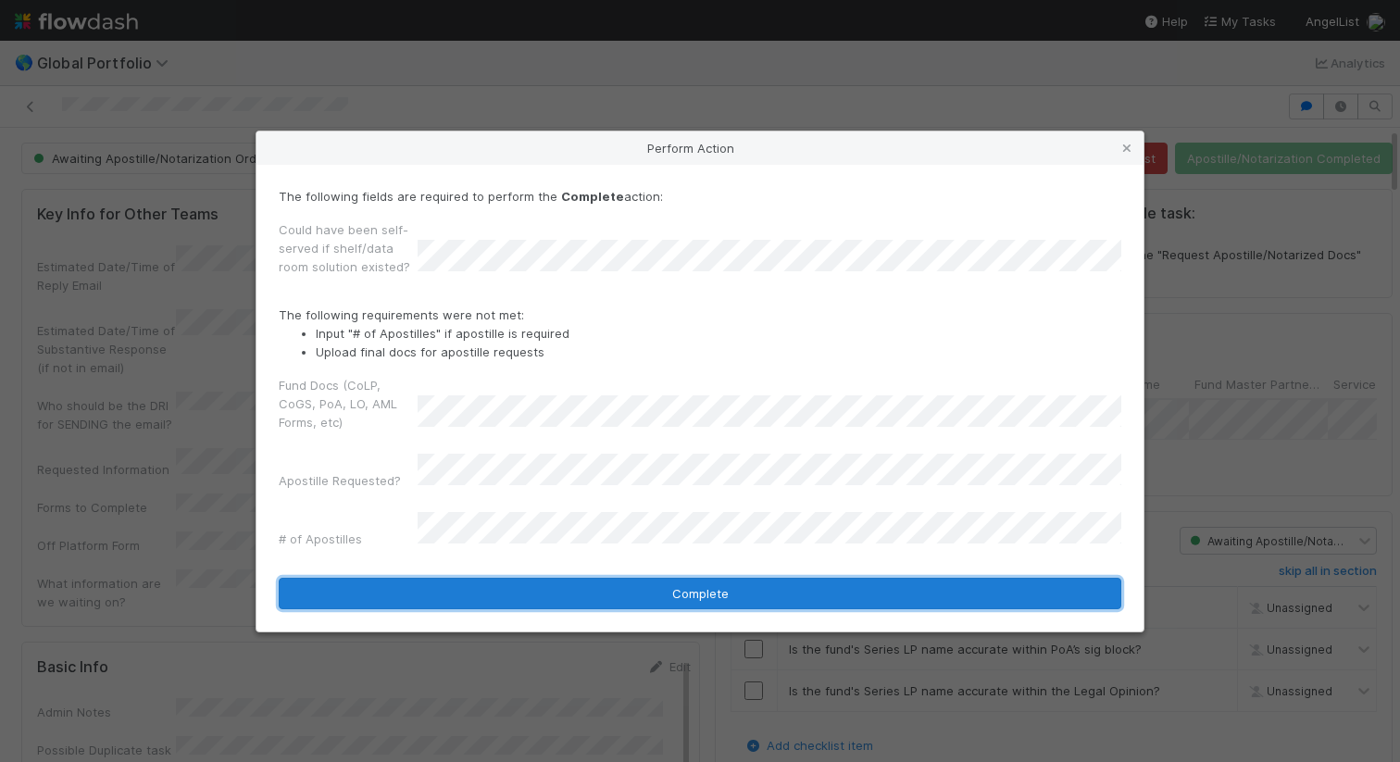
click at [558, 578] on button "Complete" at bounding box center [700, 593] width 843 height 31
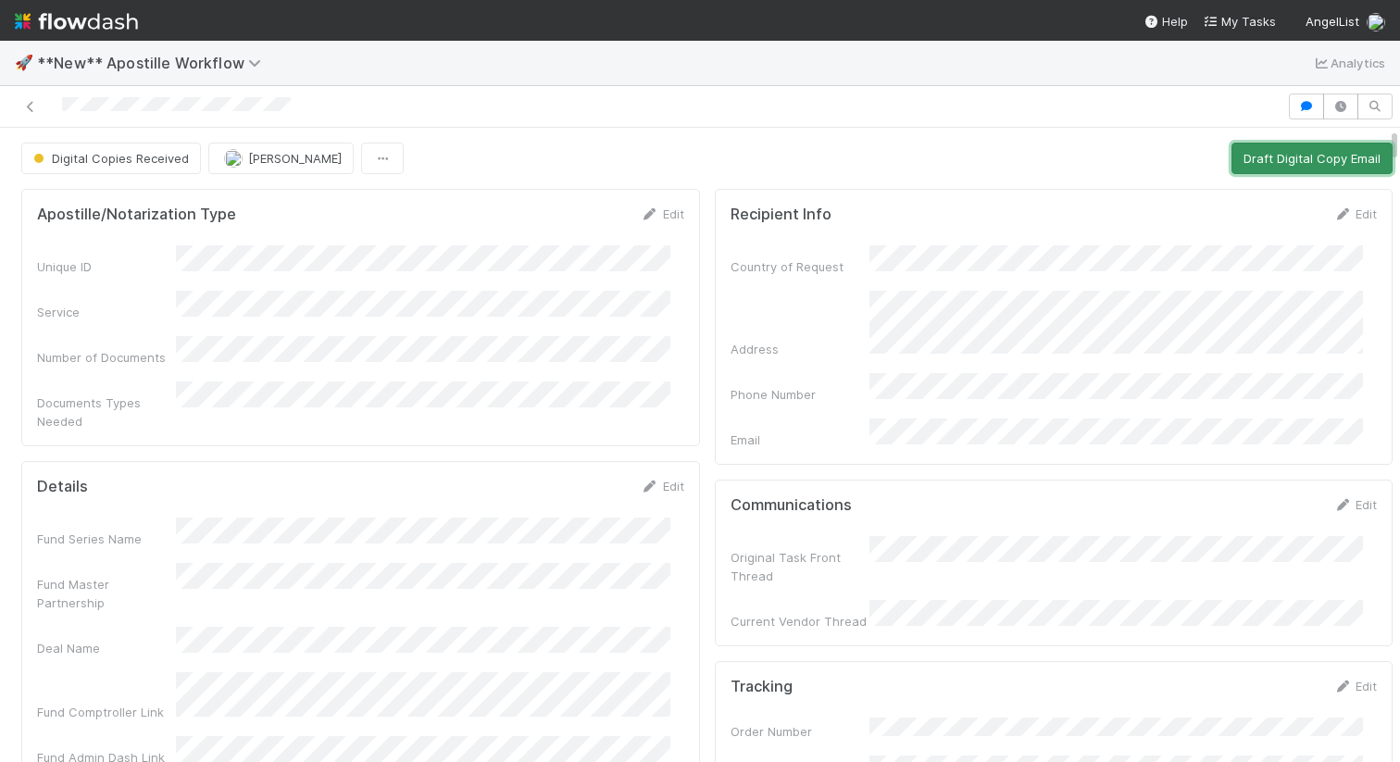
click at [1245, 156] on button "Draft Digital Copy Email" at bounding box center [1311, 158] width 161 height 31
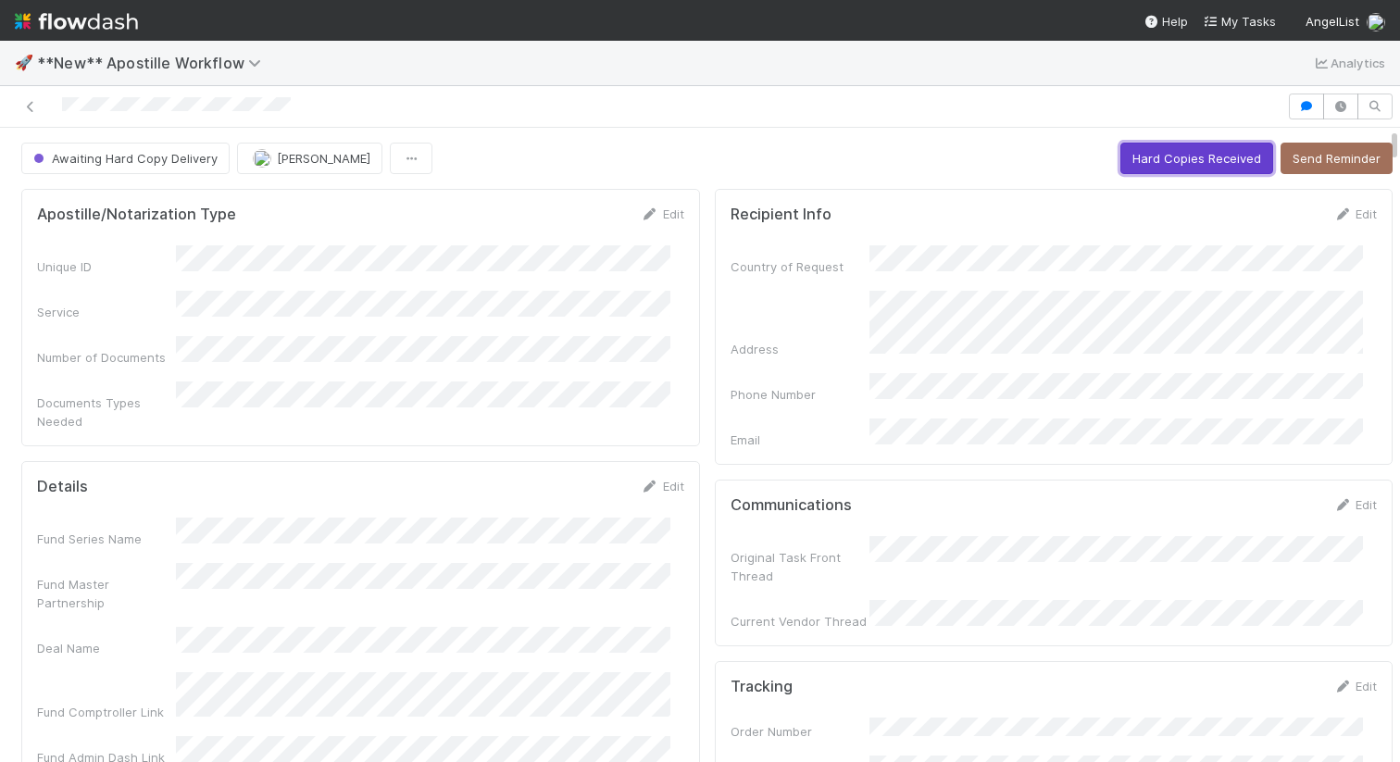
click at [1159, 154] on button "Hard Copies Received" at bounding box center [1196, 158] width 153 height 31
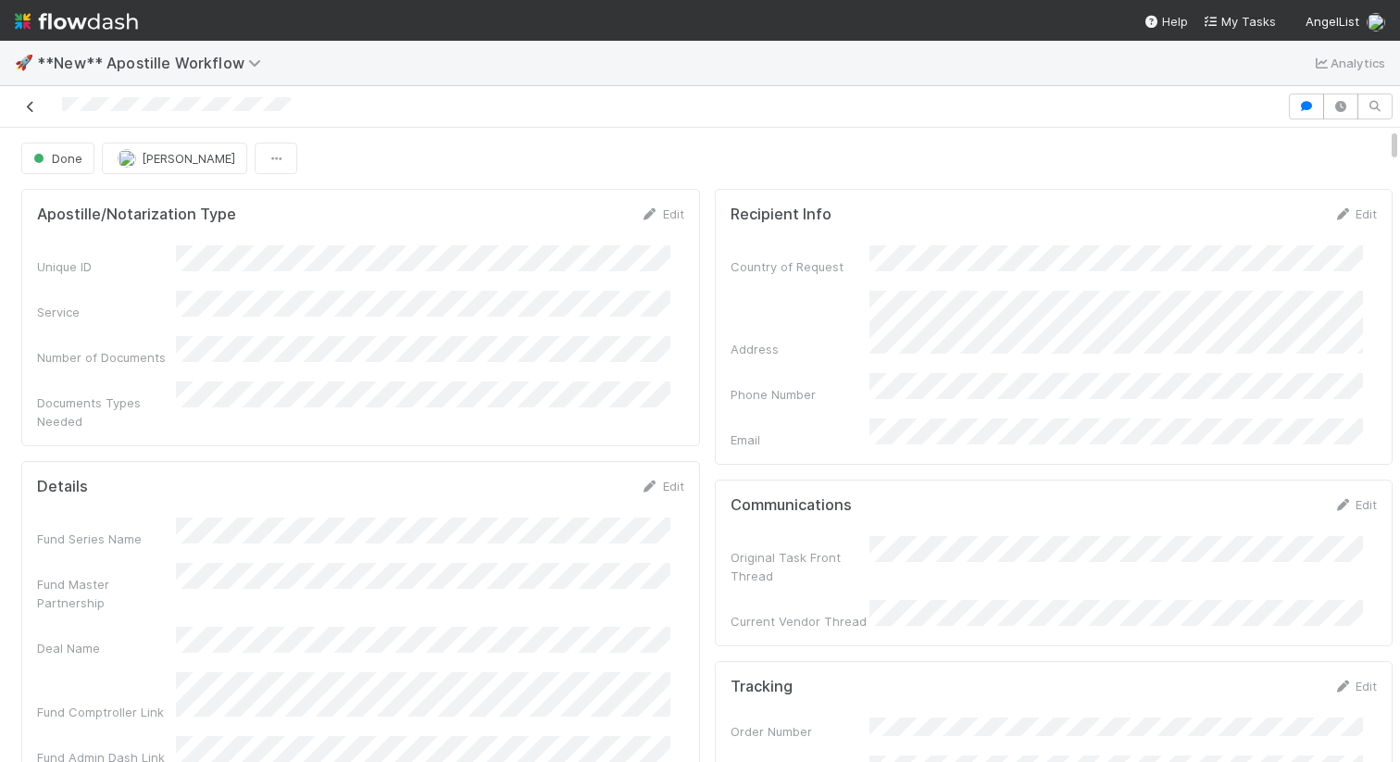
click at [31, 103] on icon at bounding box center [30, 107] width 19 height 12
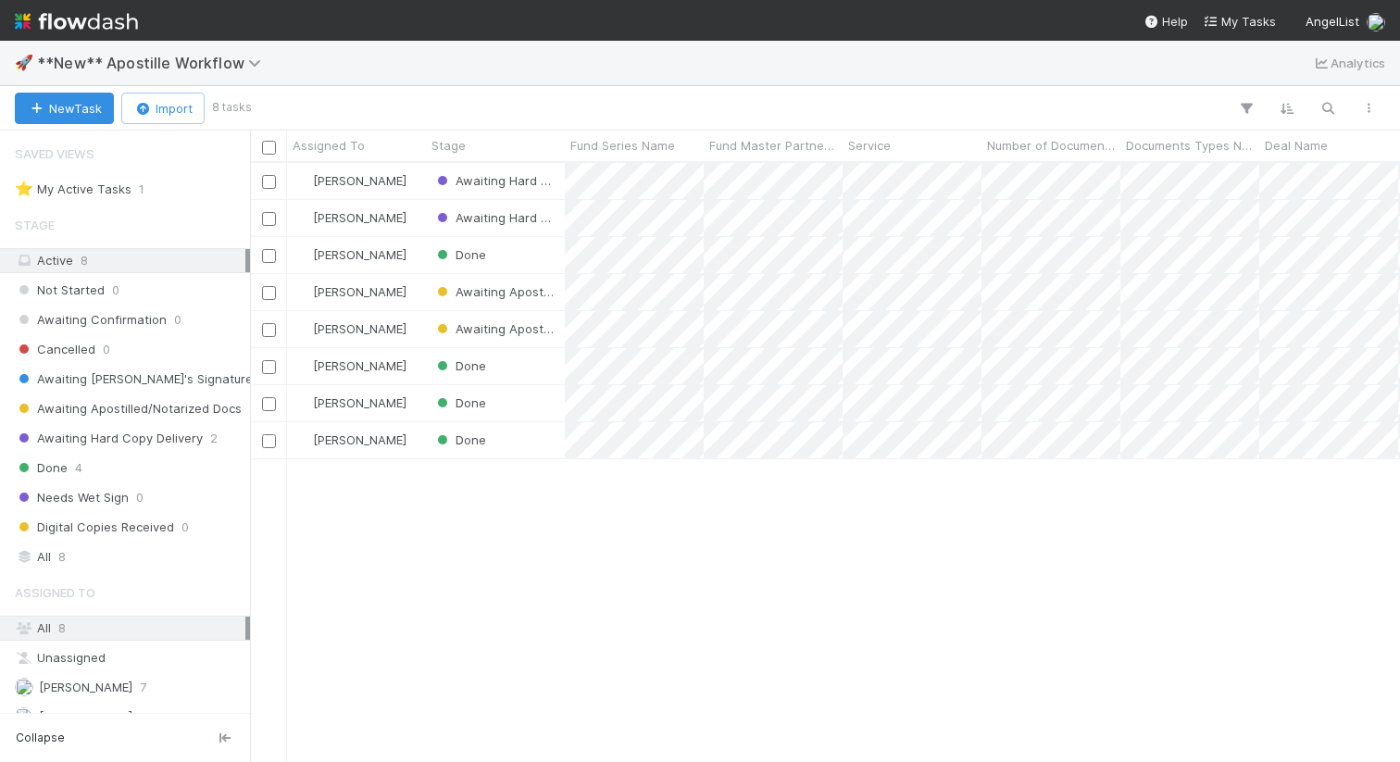
scroll to position [584, 1136]
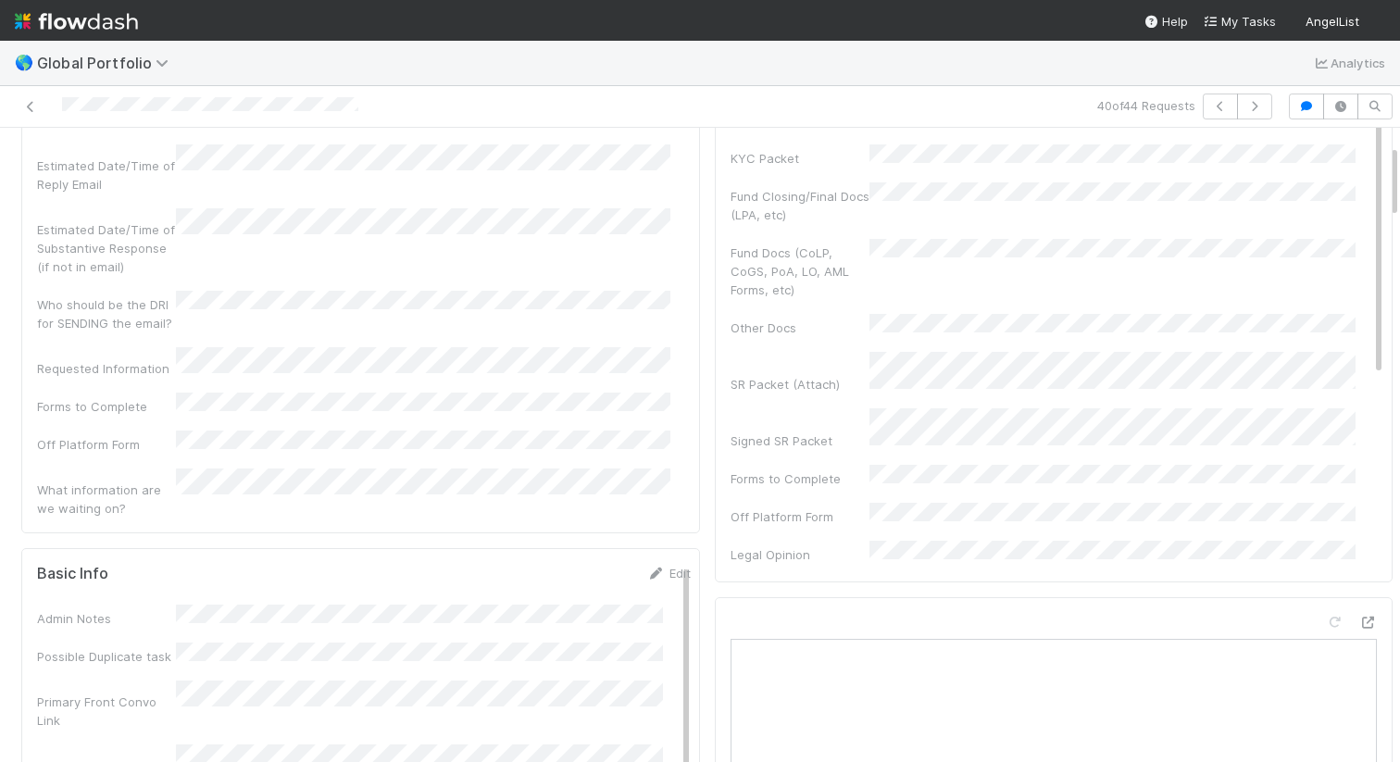
scroll to position [272, 0]
